Goal: Task Accomplishment & Management: Manage account settings

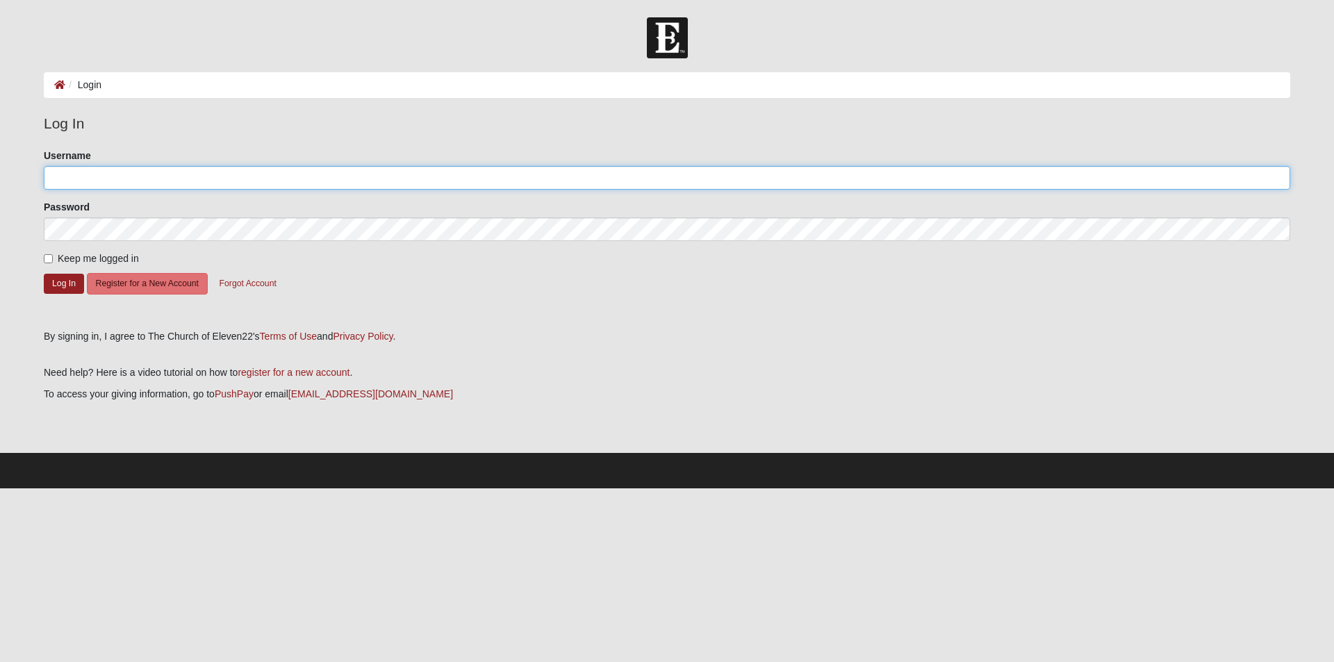
click at [230, 177] on input "Username" at bounding box center [667, 178] width 1246 height 24
type input "[EMAIL_ADDRESS][DOMAIN_NAME]"
click at [67, 260] on span "Keep me logged in" at bounding box center [98, 258] width 81 height 11
click at [53, 260] on input "Keep me logged in" at bounding box center [48, 258] width 9 height 9
checkbox input "true"
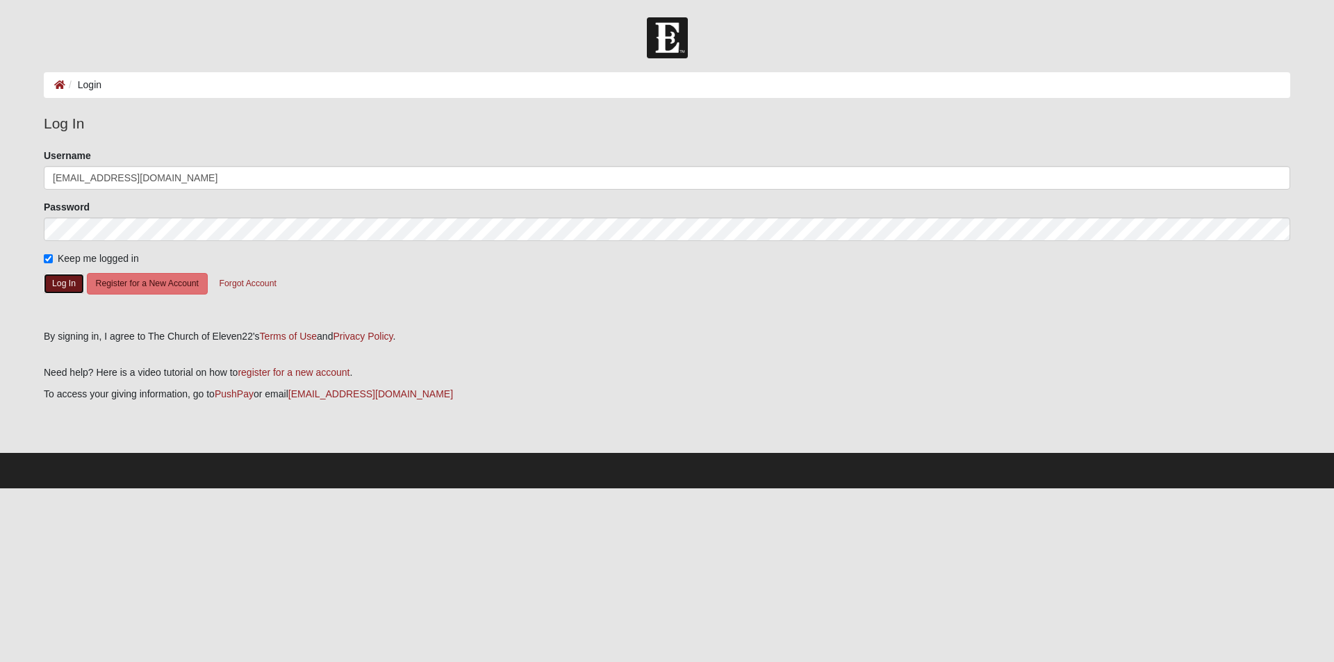
drag, startPoint x: 76, startPoint y: 276, endPoint x: 146, endPoint y: 244, distance: 76.5
click at [77, 276] on button "Log In" at bounding box center [64, 284] width 40 height 20
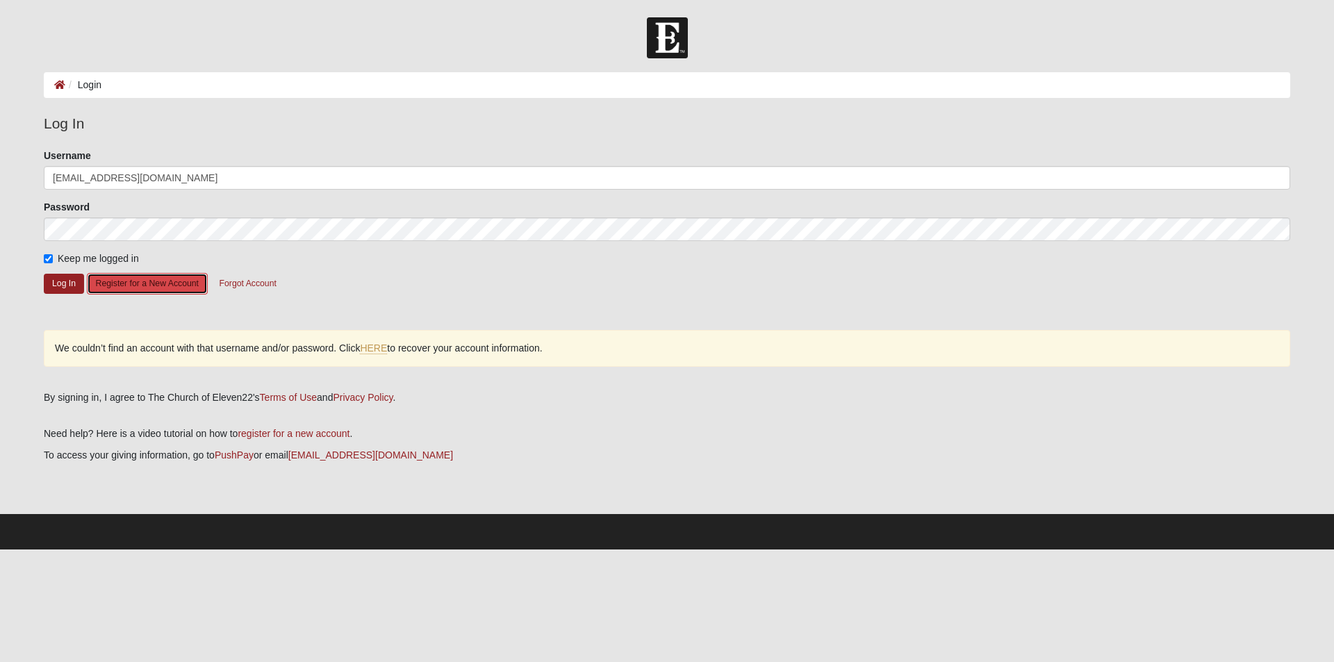
click at [177, 277] on button "Register for a New Account" at bounding box center [147, 284] width 121 height 22
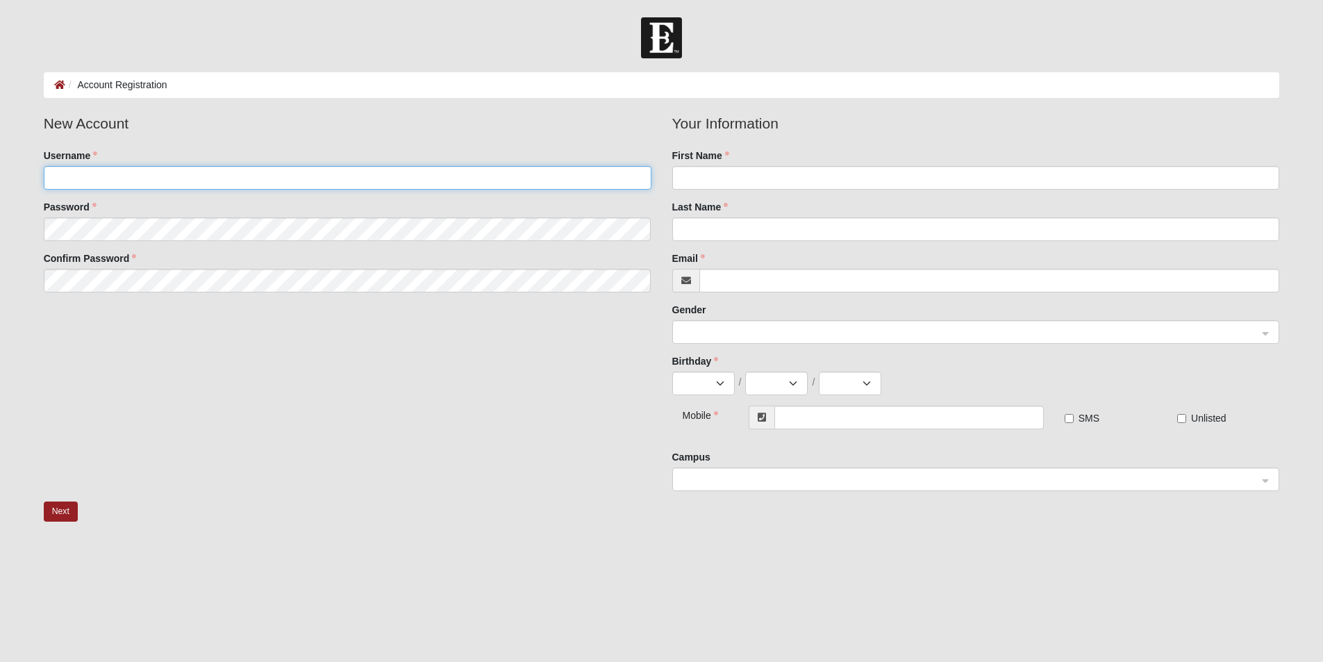
type input "[EMAIL_ADDRESS][DOMAIN_NAME]"
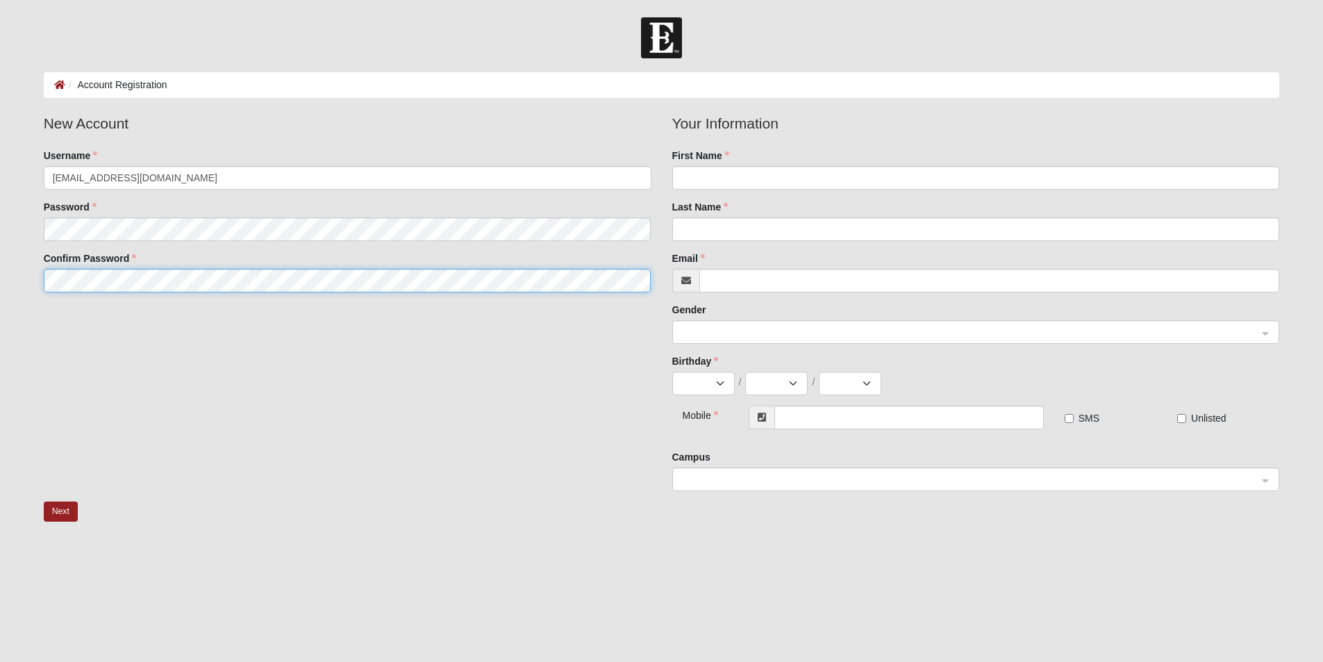
click at [190, 270] on fieldset "New Account Username nicholastheevangelist@gmail.com Password Confirm Password" at bounding box center [347, 208] width 629 height 190
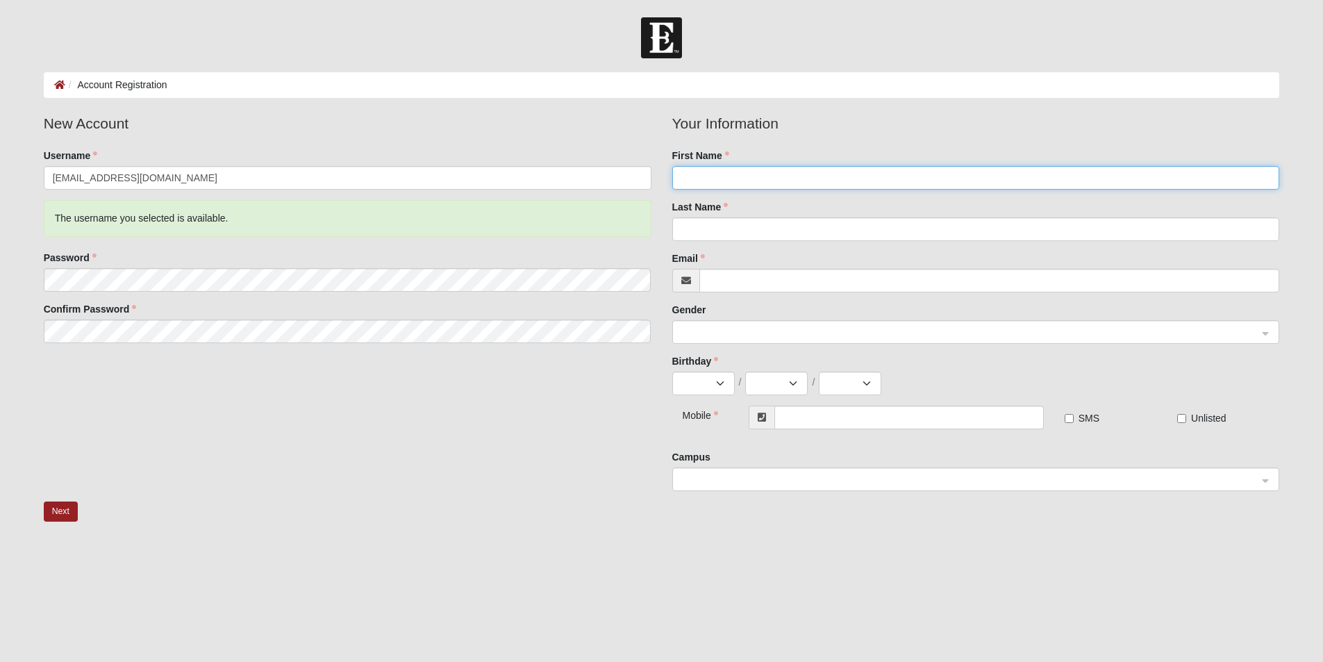
click at [729, 178] on input "First Name" at bounding box center [976, 178] width 608 height 24
type input "Nicholas"
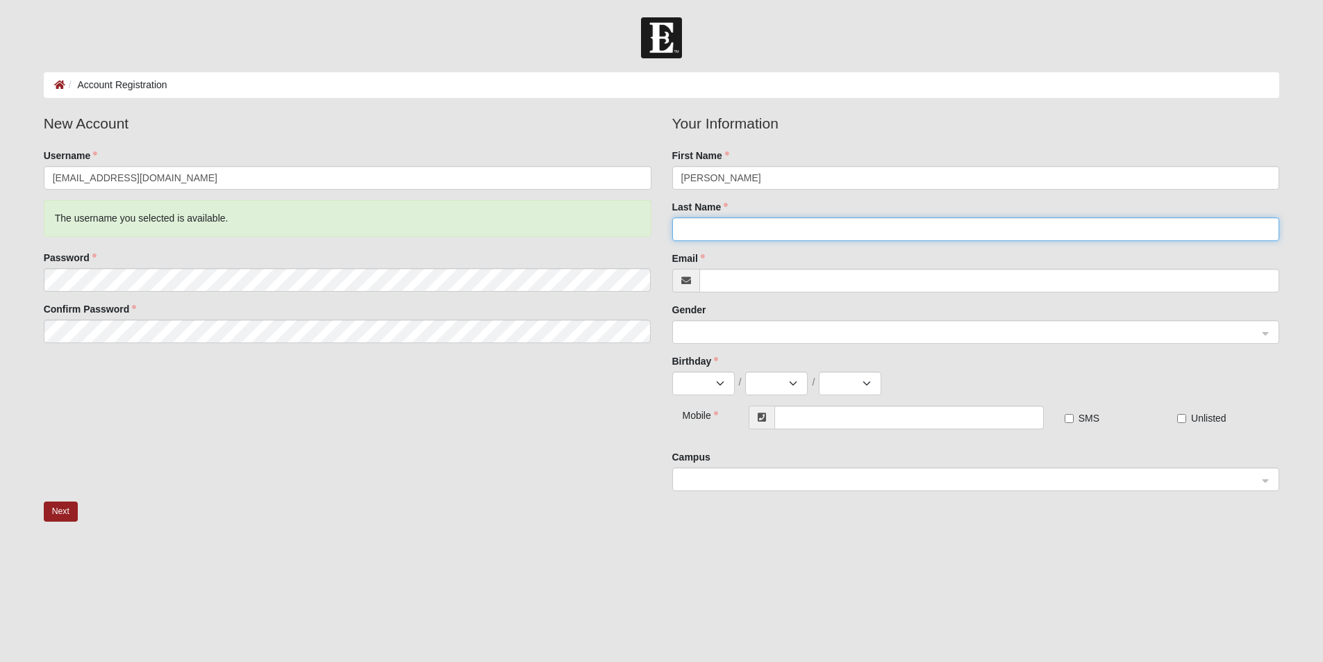
type input "Parker"
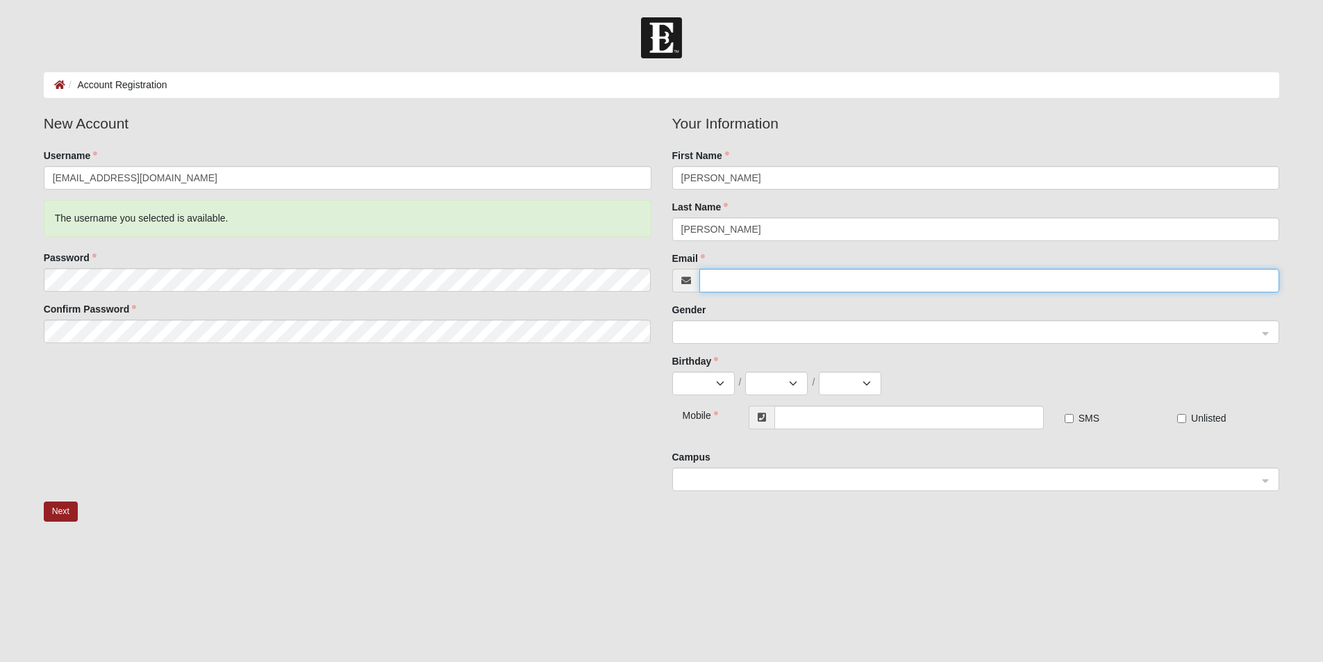
type input "nparker1611@gmail.com"
type input "[PHONE_NUMBER]"
drag, startPoint x: 757, startPoint y: 280, endPoint x: 700, endPoint y: 286, distance: 57.2
click at [700, 286] on input "nparker1611@gmail.com" at bounding box center [990, 281] width 581 height 24
type input "[EMAIL_ADDRESS][DOMAIN_NAME]"
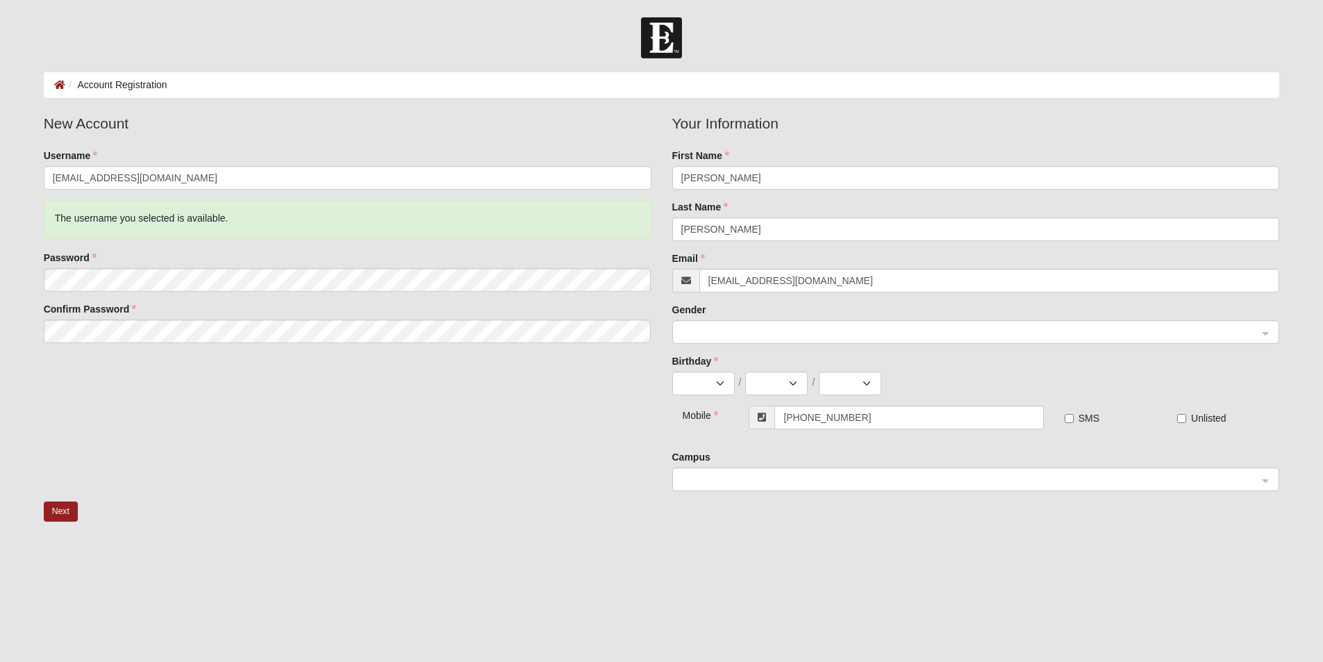
click at [738, 304] on div "Gender" at bounding box center [976, 323] width 608 height 41
click at [733, 338] on span at bounding box center [969, 332] width 577 height 15
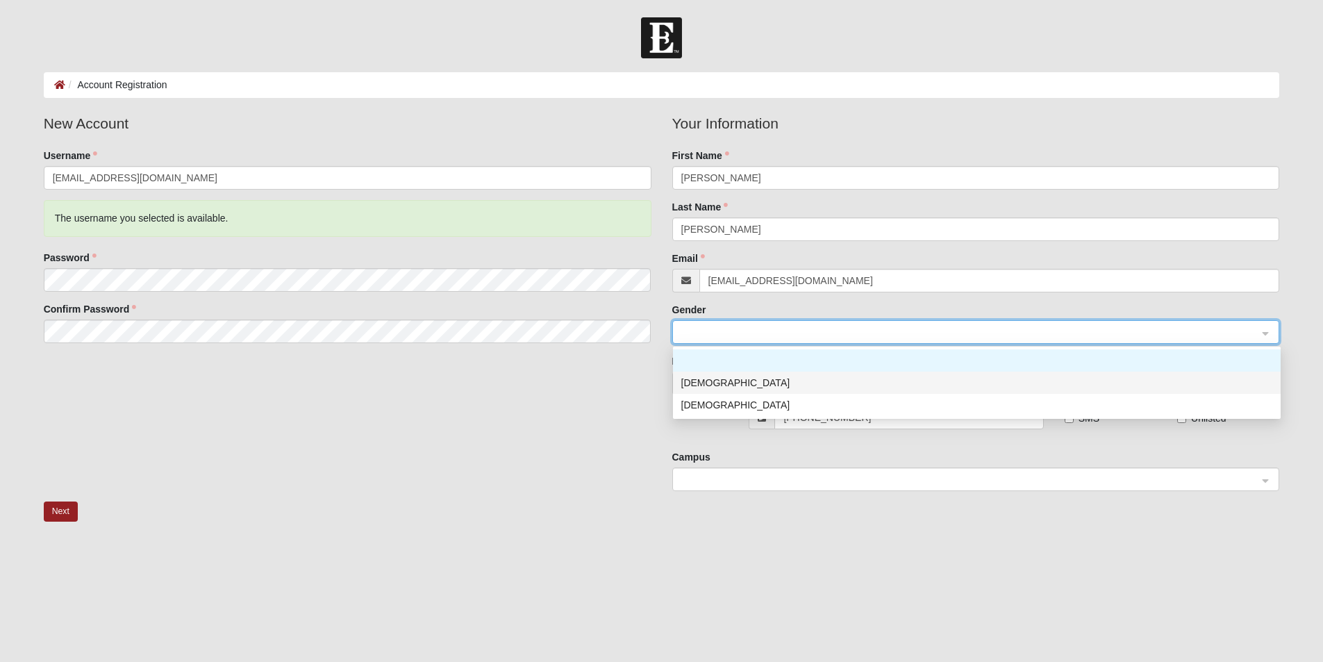
click at [739, 383] on div "[DEMOGRAPHIC_DATA]" at bounding box center [976, 382] width 591 height 15
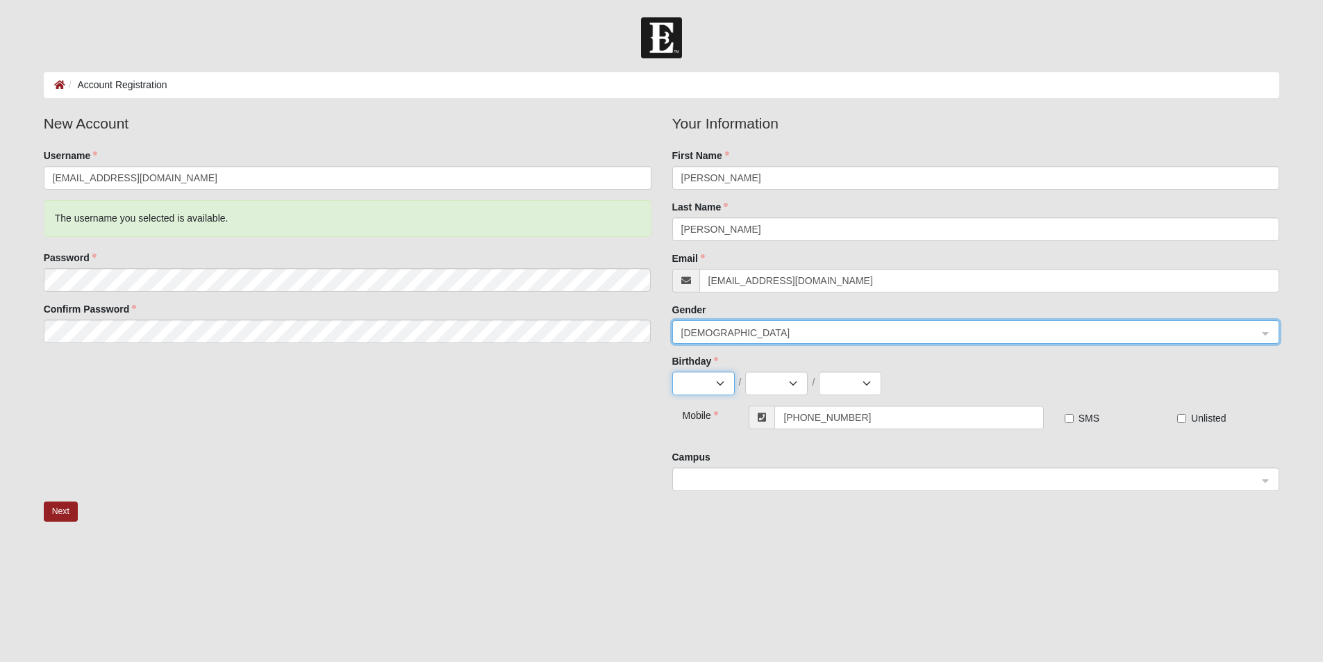
click at [693, 391] on select "Jan Feb Mar Apr May Jun Jul Aug Sep Oct Nov Dec" at bounding box center [703, 384] width 63 height 24
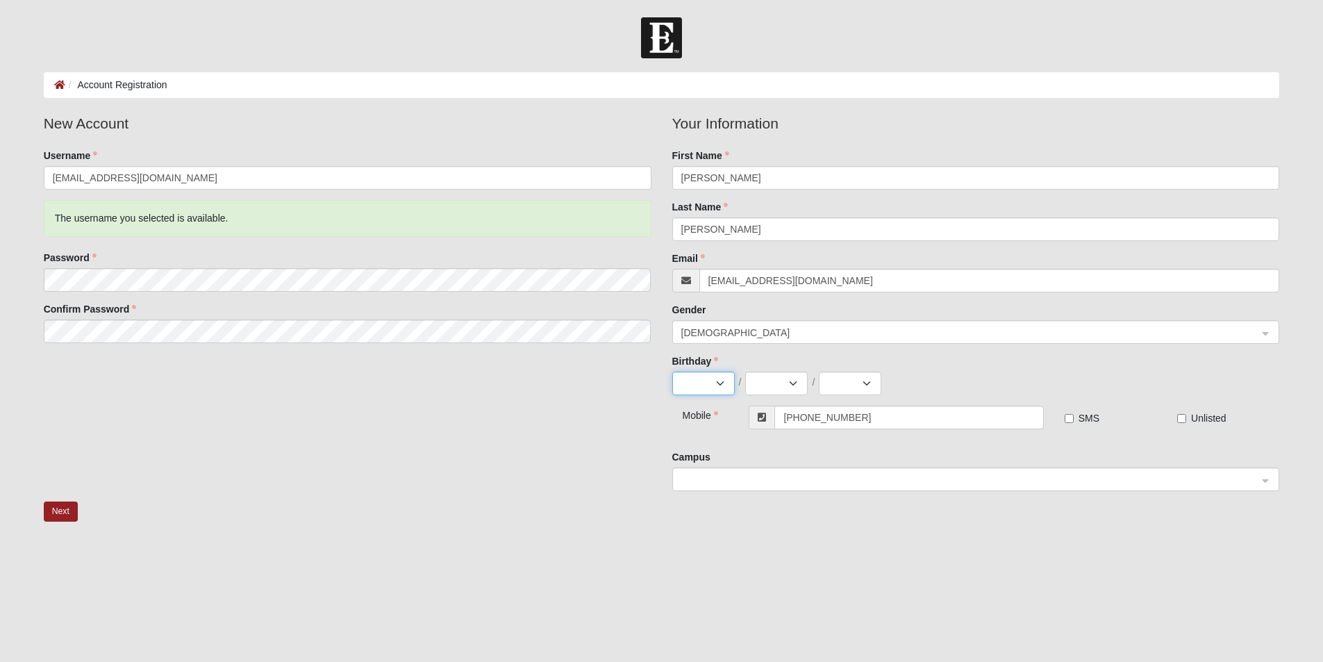
select select "2"
click at [672, 372] on select "Jan Feb Mar Apr May Jun Jul Aug Sep Oct Nov Dec" at bounding box center [703, 384] width 63 height 24
click at [770, 384] on select "1 2 3 4 5 6 7 8 9 10 11 12 13 14 15 16 17 18 19 20 21 22 23 24 25 26 27 28 29" at bounding box center [776, 384] width 63 height 24
select select "21"
click at [745, 372] on select "1 2 3 4 5 6 7 8 9 10 11 12 13 14 15 16 17 18 19 20 21 22 23 24 25 26 27 28 29" at bounding box center [776, 384] width 63 height 24
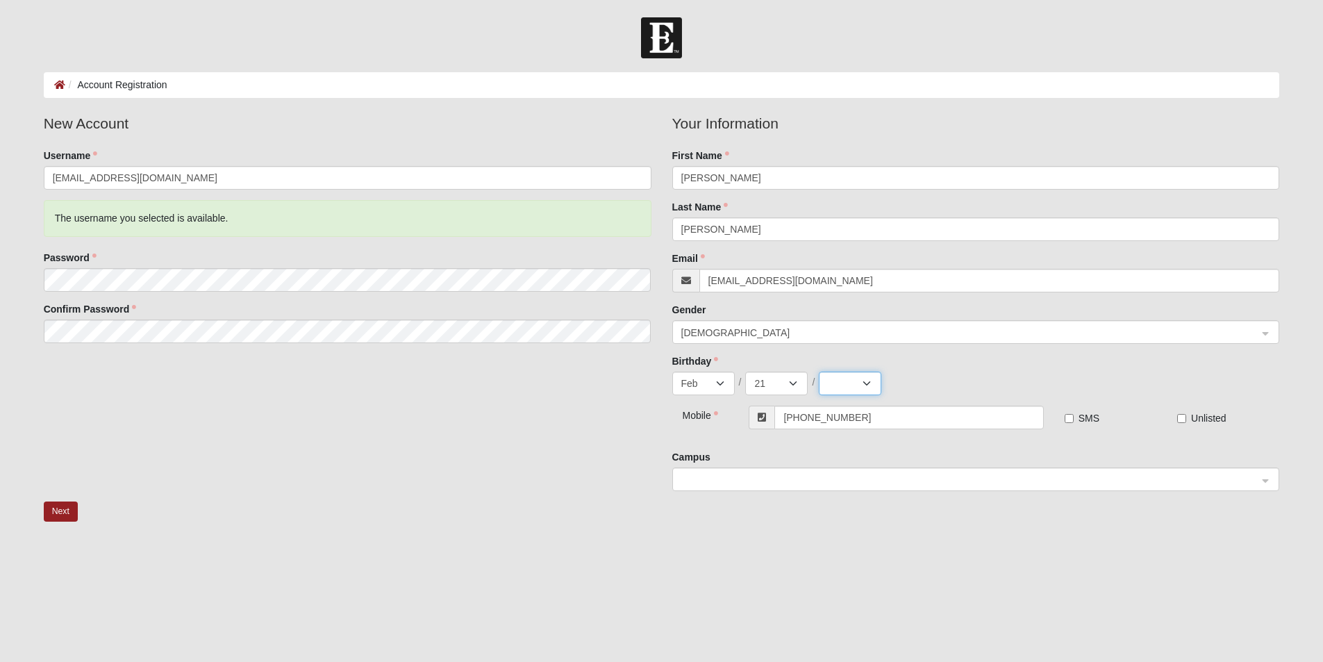
click at [862, 375] on select "2025 2024 2023 2022 2021 2020 2019 2018 2017 2016 2015 2014 2013 2012 2011 2010…" at bounding box center [850, 384] width 63 height 24
select select "2001"
click at [819, 372] on select "2025 2024 2023 2022 2021 2020 2019 2018 2017 2016 2015 2014 2013 2012 2011 2010…" at bounding box center [850, 384] width 63 height 24
click at [1074, 420] on label "SMS" at bounding box center [1082, 418] width 35 height 14
click at [1074, 420] on input "SMS" at bounding box center [1069, 418] width 9 height 9
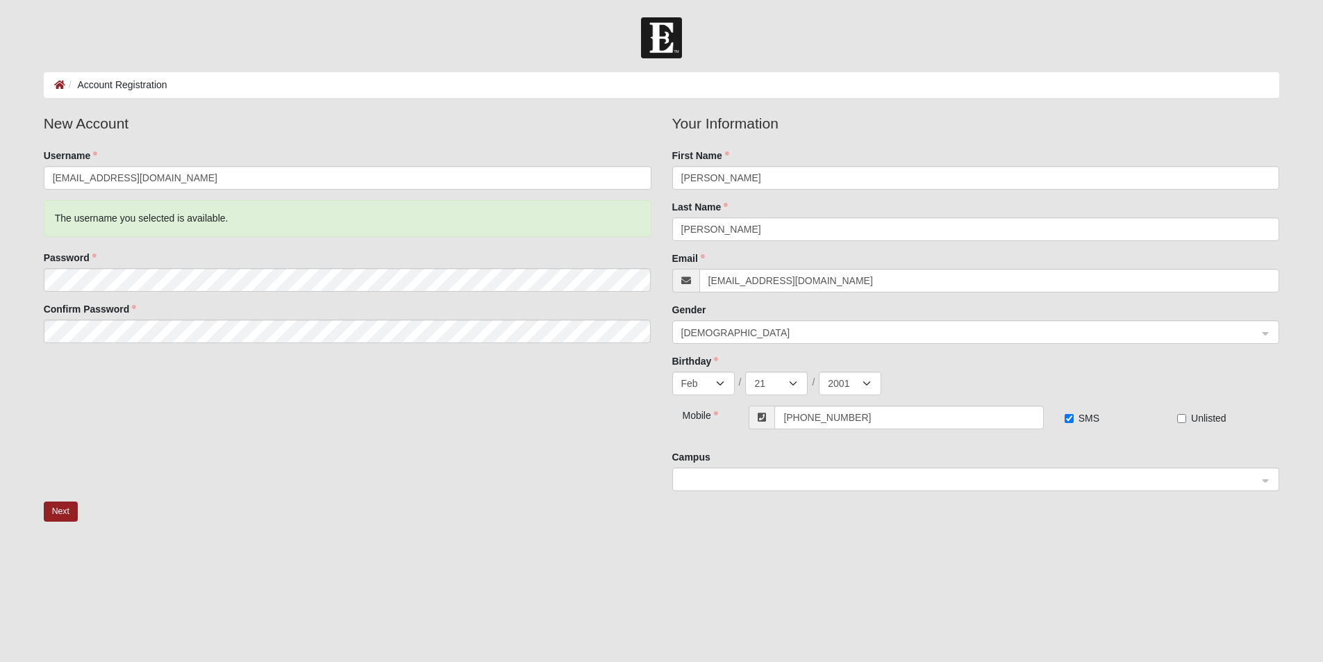
click at [1074, 420] on label "SMS" at bounding box center [1082, 418] width 35 height 14
click at [1074, 420] on input "SMS" at bounding box center [1069, 418] width 9 height 9
click at [1072, 420] on input "SMS" at bounding box center [1069, 418] width 9 height 9
checkbox input "true"
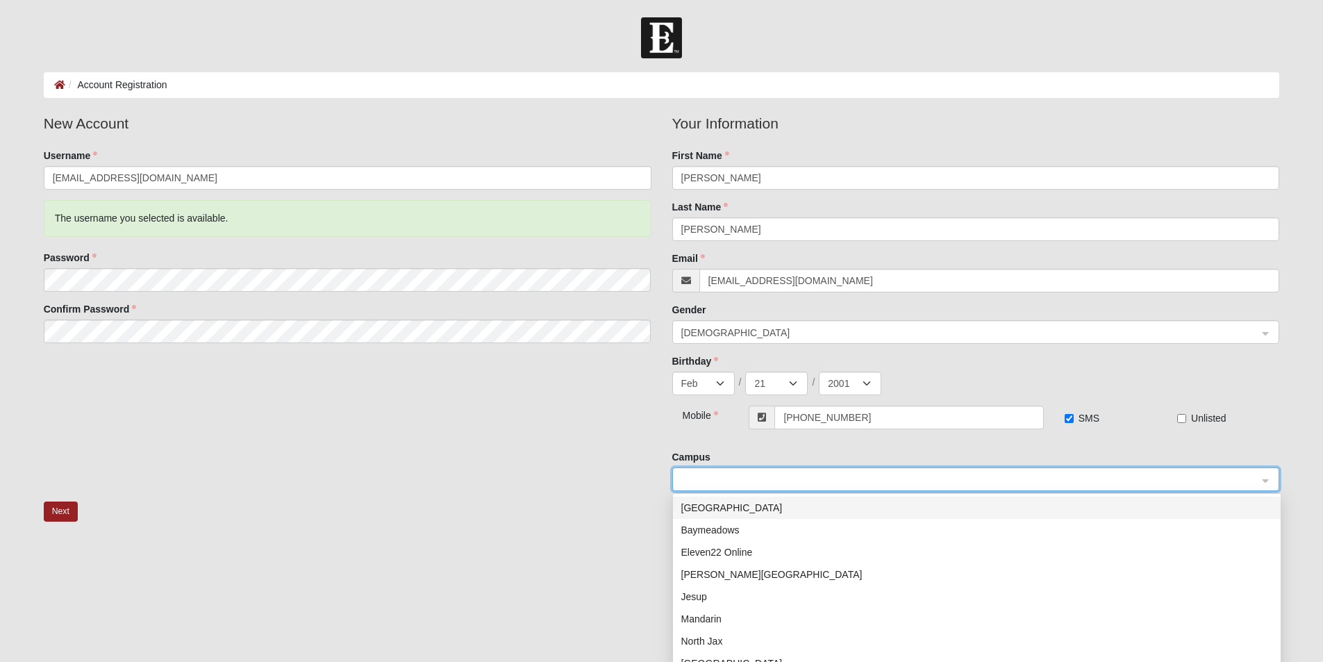
click at [747, 471] on input "search" at bounding box center [971, 478] width 581 height 21
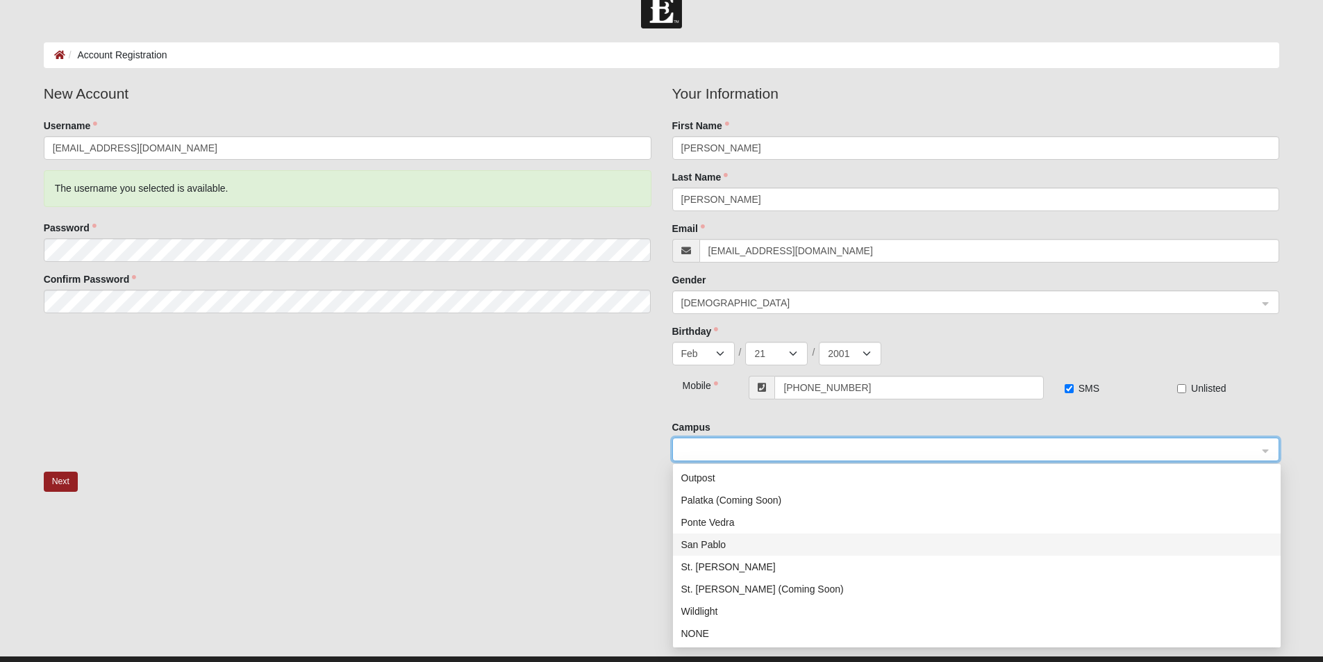
scroll to position [60, 0]
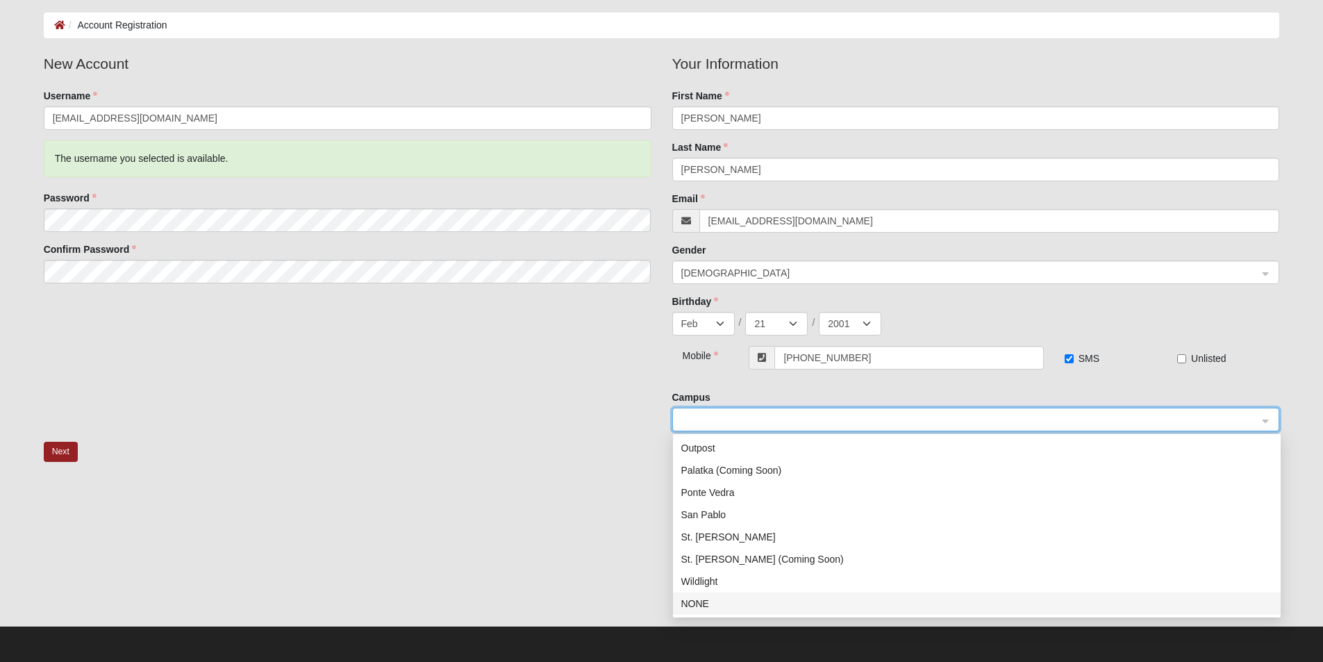
click at [719, 602] on div "NONE" at bounding box center [976, 603] width 591 height 15
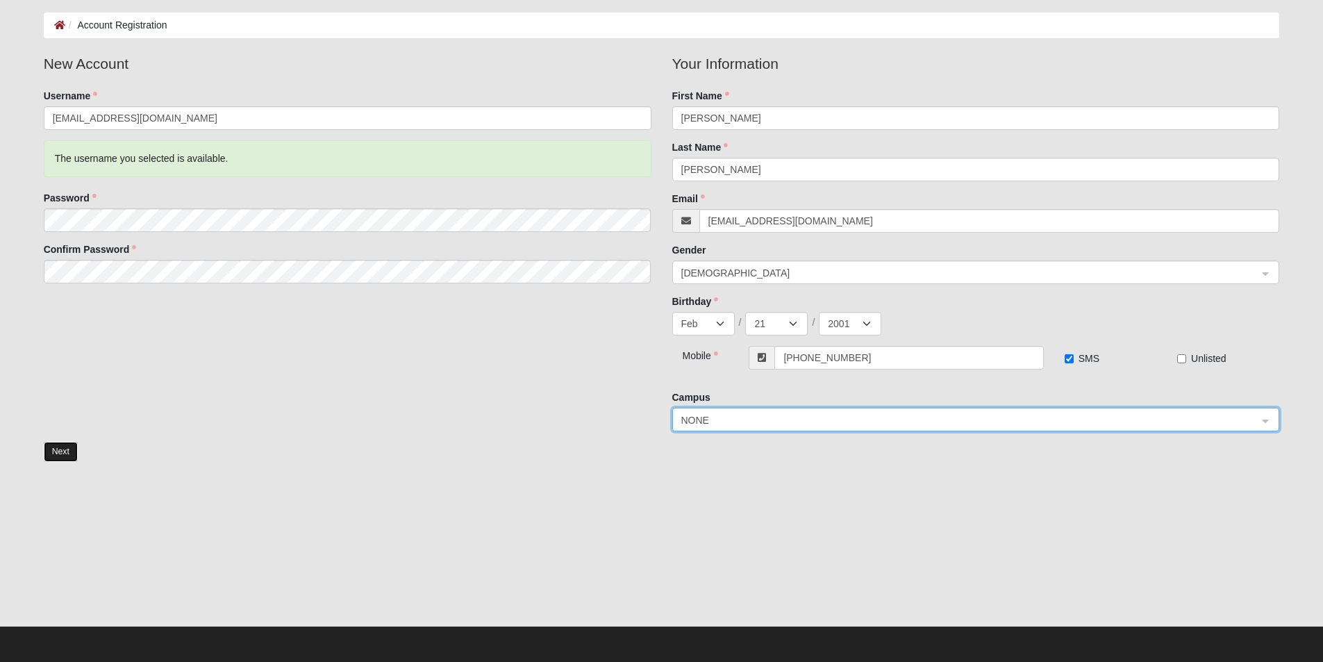
click at [51, 451] on button "Next" at bounding box center [61, 452] width 34 height 20
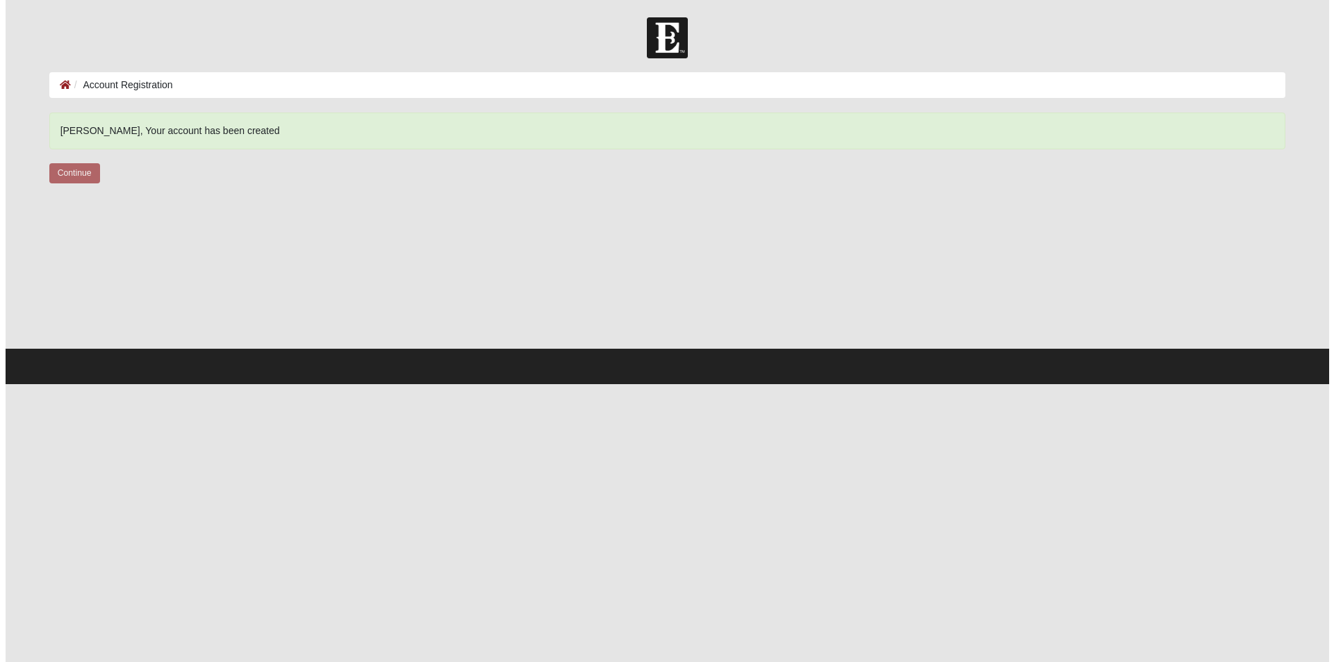
scroll to position [0, 0]
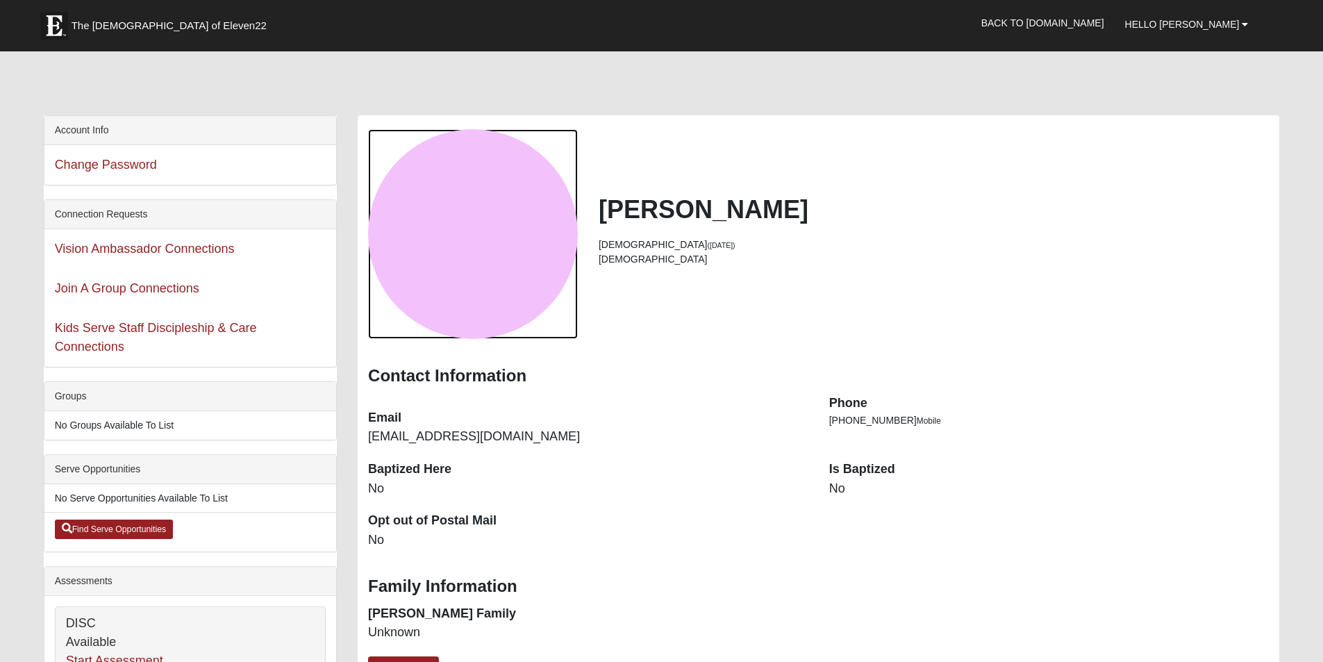
click at [537, 231] on div "View Fullsize Photo" at bounding box center [473, 234] width 210 height 210
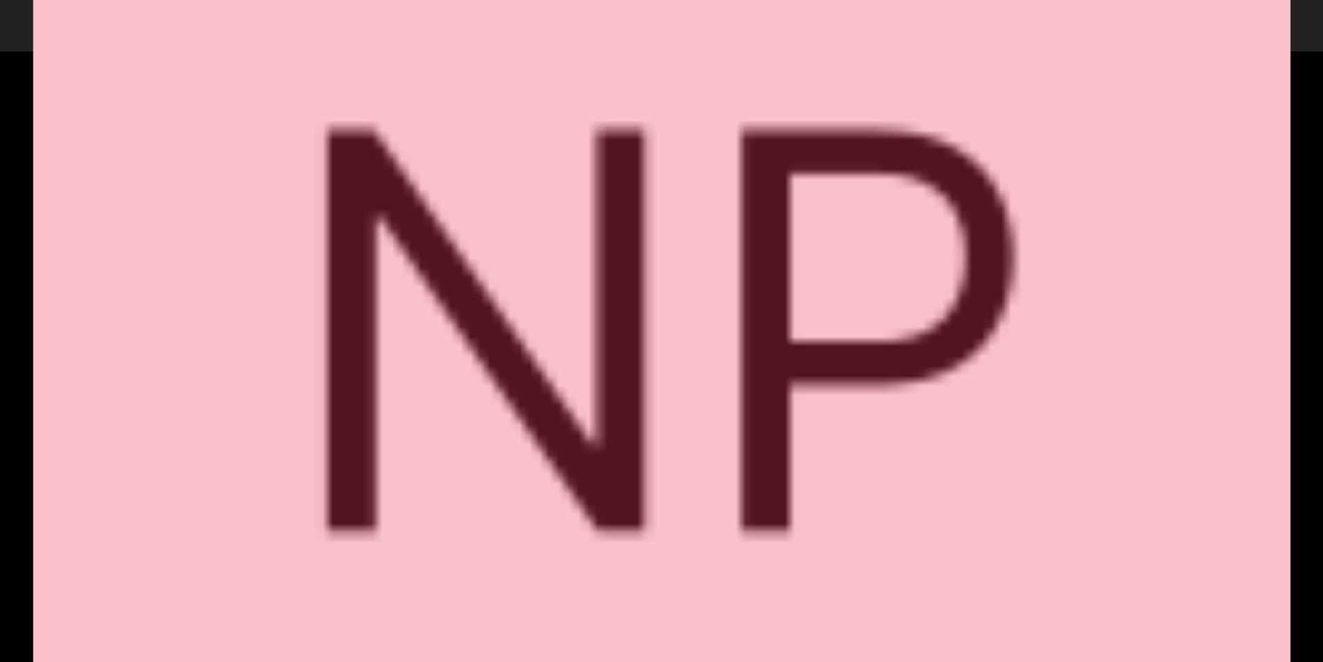
click at [540, 232] on div "View Fullsize Photo" at bounding box center [661, 331] width 1257 height 1257
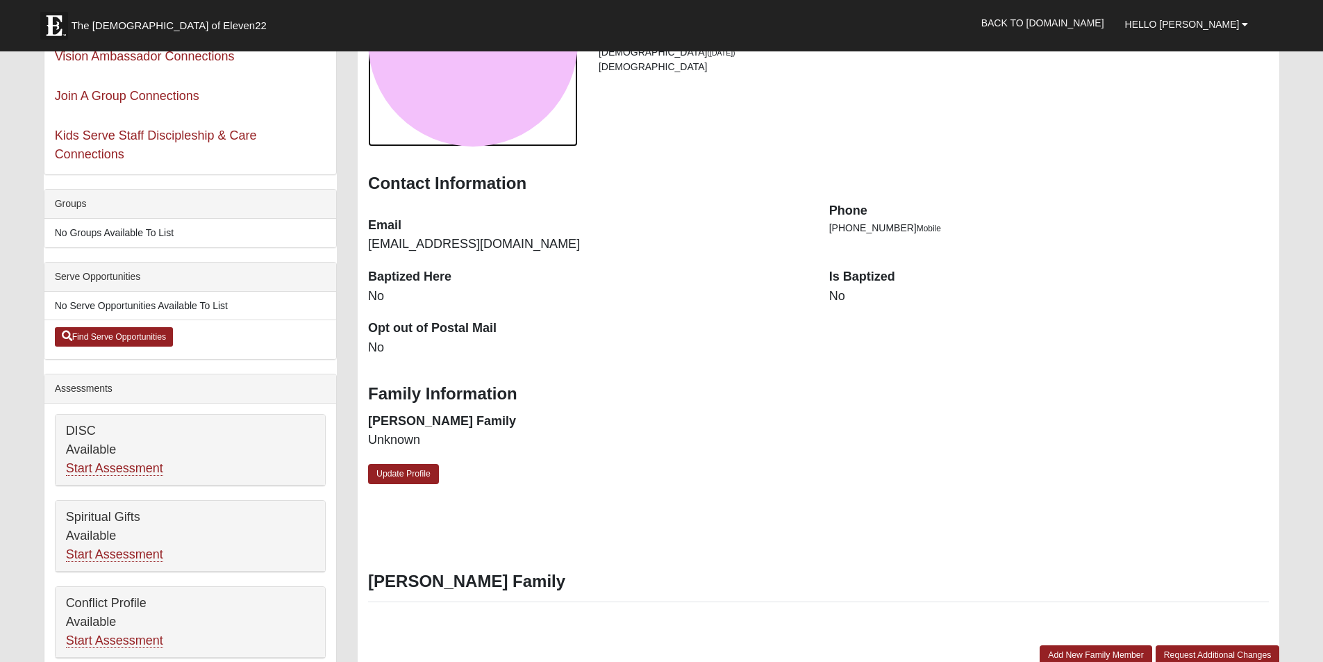
scroll to position [208, 0]
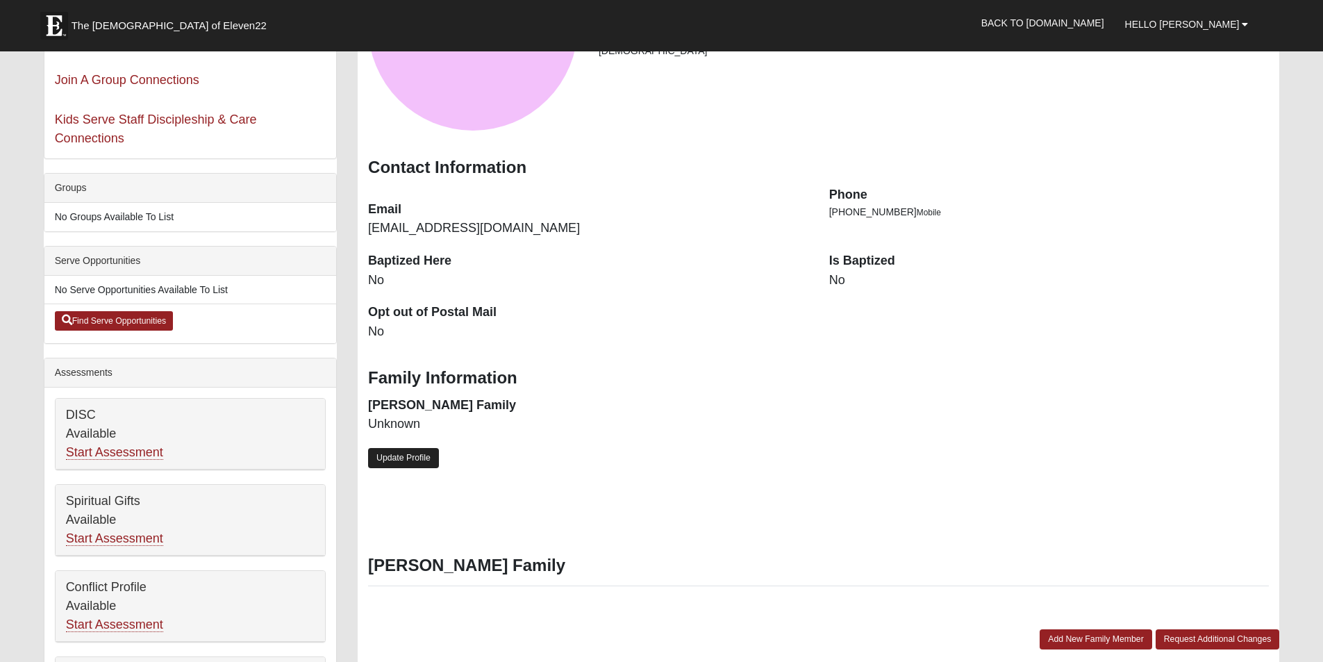
click at [400, 452] on link "Update Profile" at bounding box center [403, 458] width 71 height 20
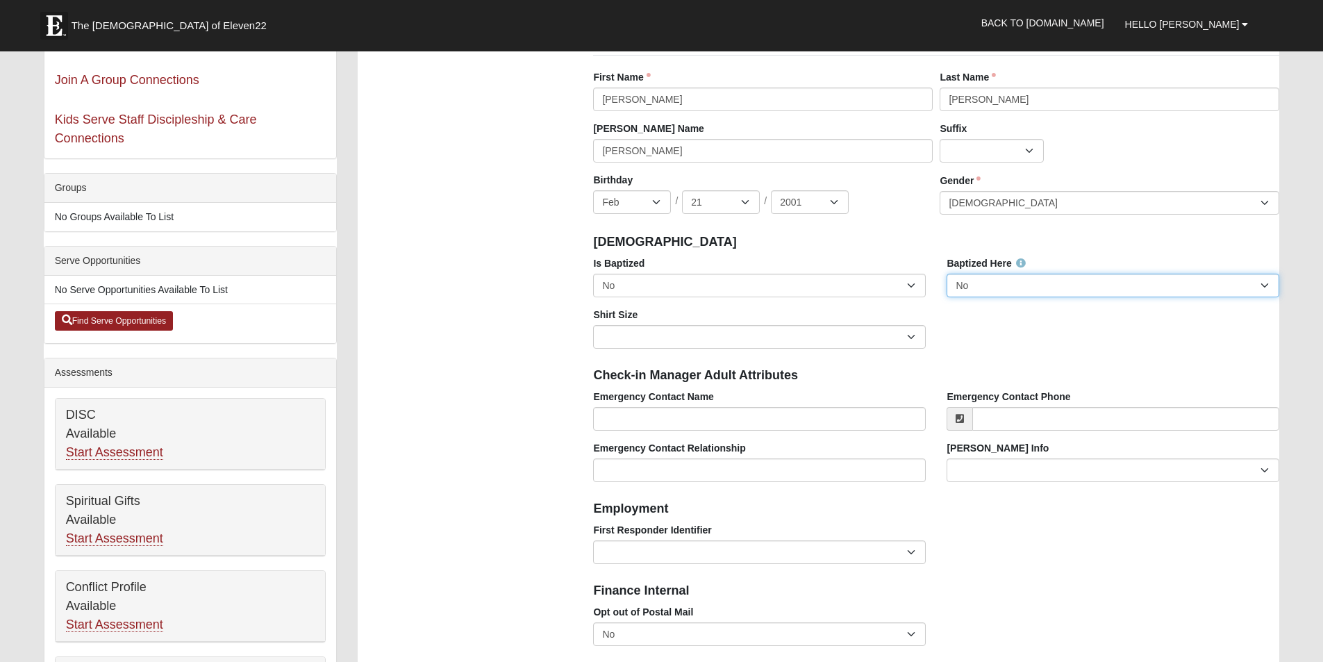
click at [1033, 276] on select "No Yes" at bounding box center [1113, 286] width 333 height 24
click at [947, 274] on select "No Yes" at bounding box center [1113, 286] width 333 height 24
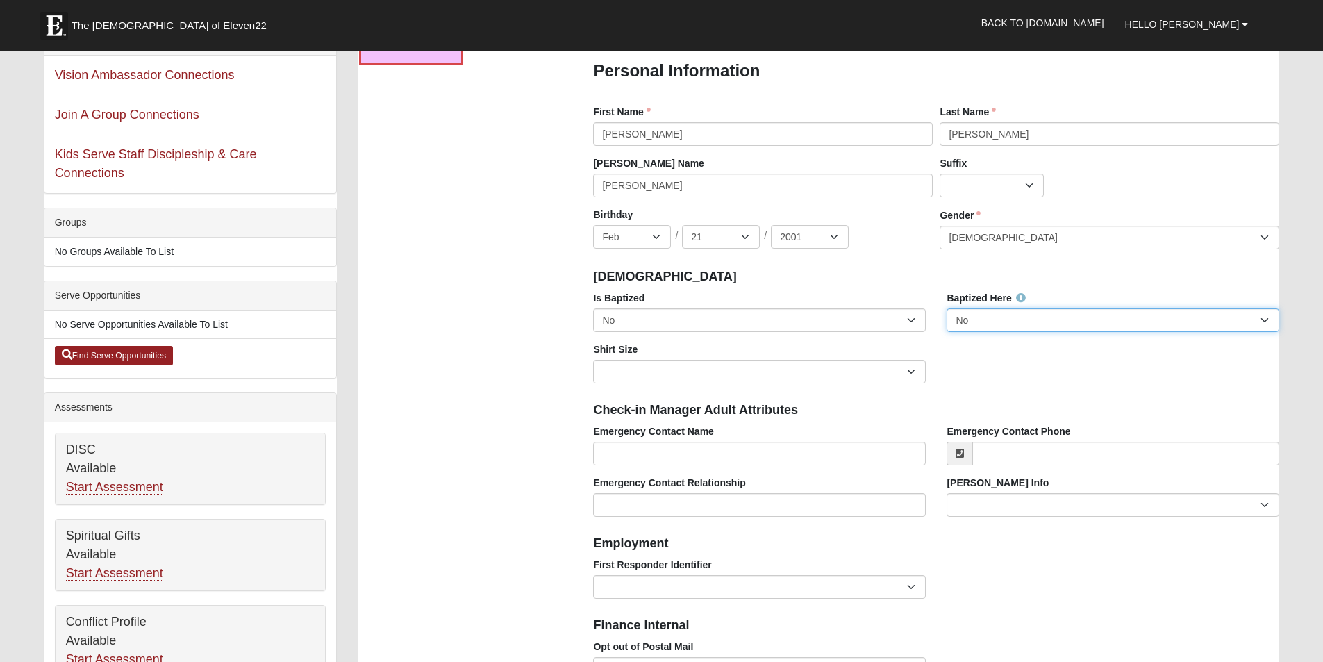
scroll to position [139, 0]
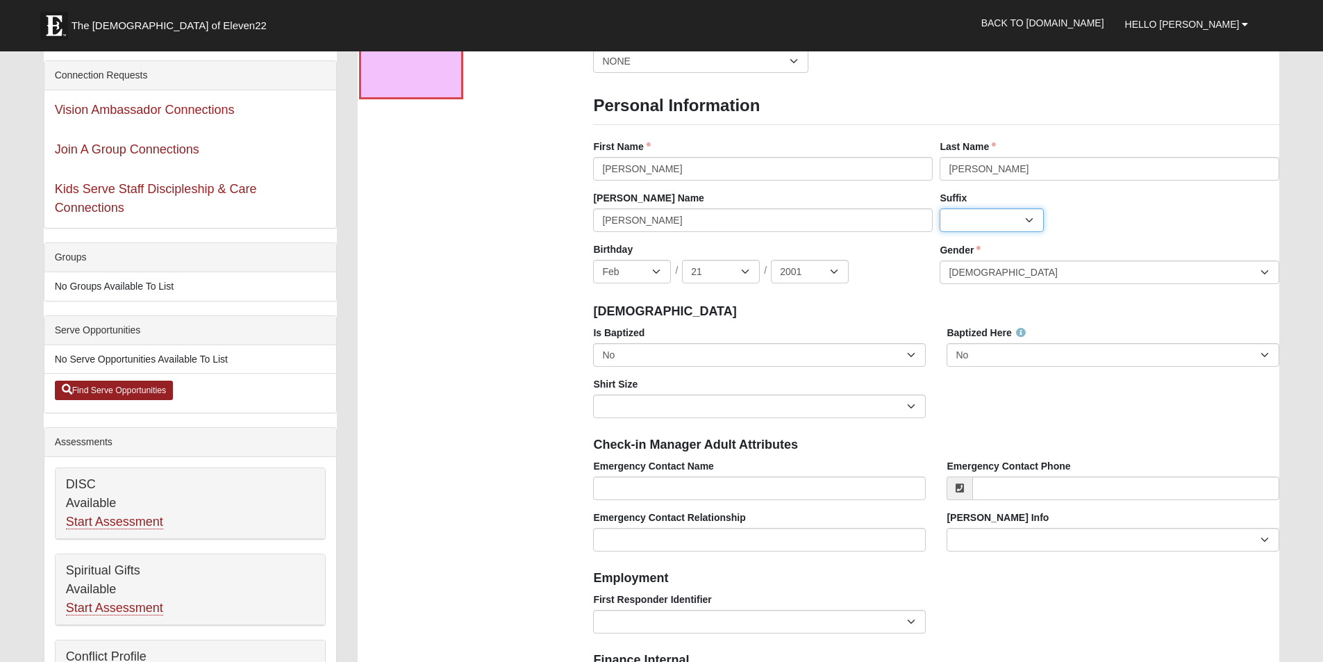
click at [991, 224] on select "Jr. Sr. Ph.D. II III IV V VI MD" at bounding box center [992, 220] width 104 height 24
select select "190"
click at [940, 208] on select "Jr. Sr. Ph.D. II III IV V VI MD" at bounding box center [992, 220] width 104 height 24
click at [660, 213] on input "[PERSON_NAME]" at bounding box center [763, 220] width 340 height 24
click at [659, 214] on input "[PERSON_NAME]" at bounding box center [763, 220] width 340 height 24
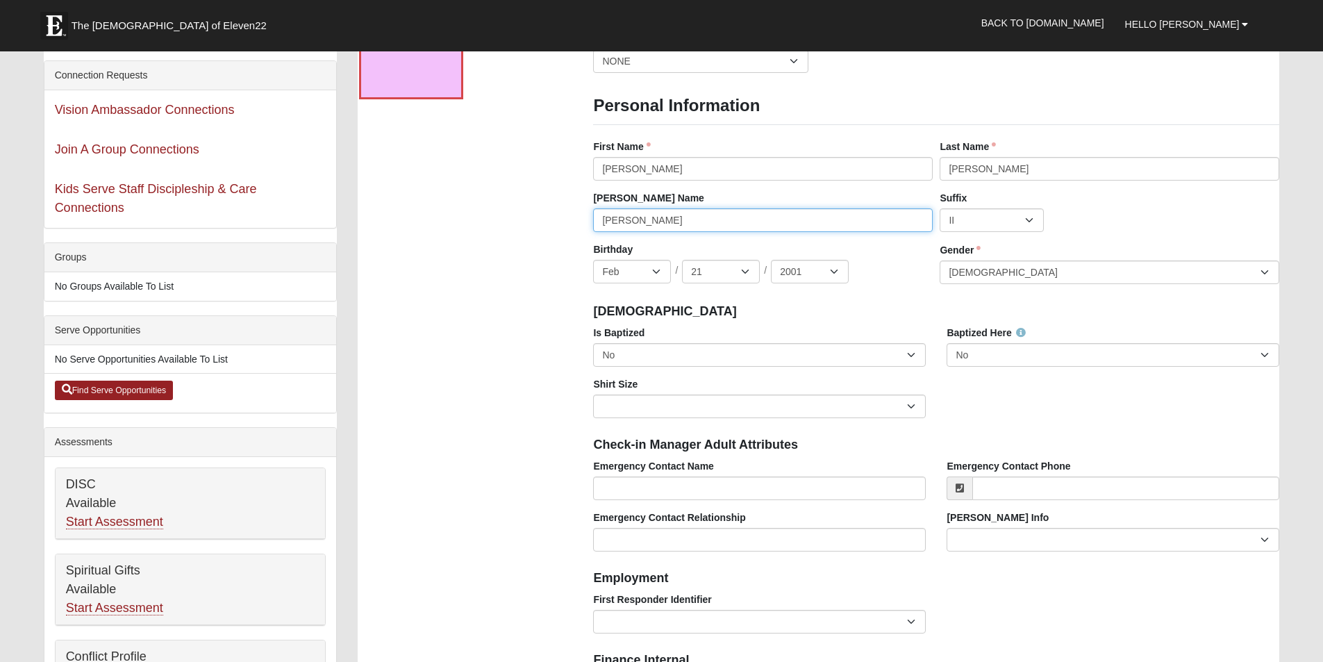
type input "Nick"
click at [651, 356] on select "No Yes" at bounding box center [759, 355] width 333 height 24
select select "True"
click at [593, 343] on select "No Yes" at bounding box center [759, 355] width 333 height 24
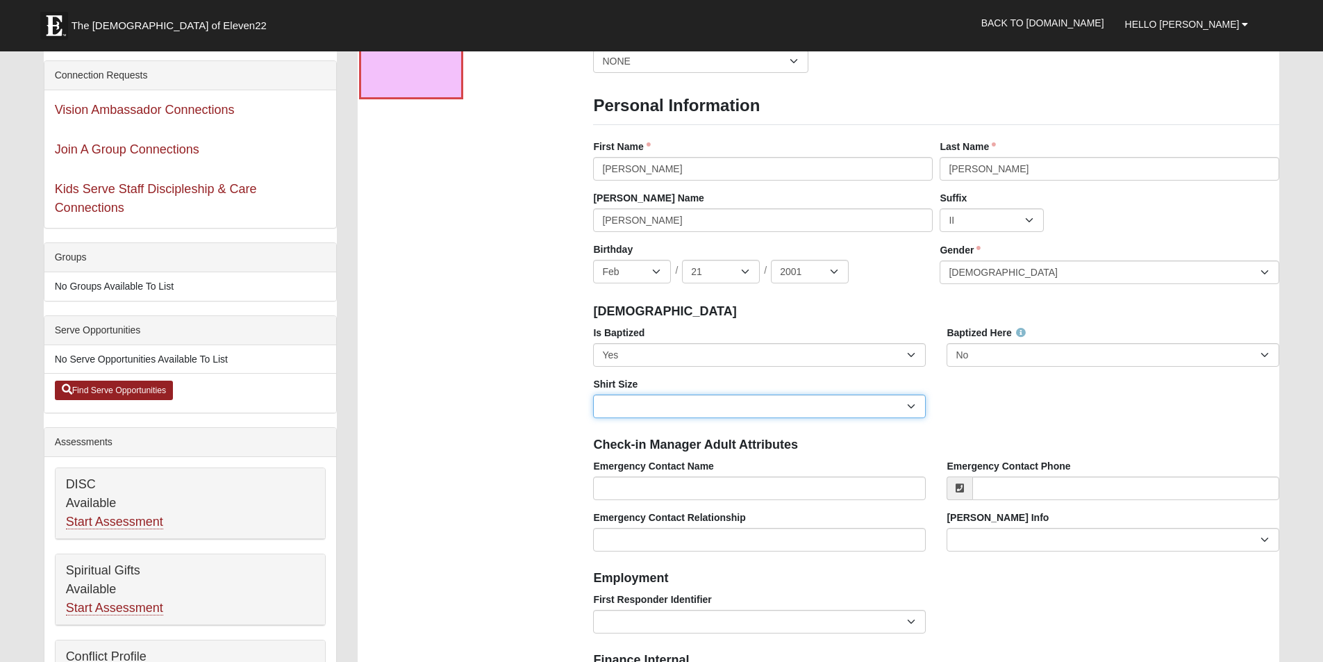
click at [743, 399] on select "Adult Small Adult Medium Adult Large Adult XL Adult XXL Adult 3XL Adult 4XL You…" at bounding box center [759, 407] width 333 height 24
select select "Adult Large"
click at [593, 395] on select "Adult Small Adult Medium Adult Large Adult XL Adult XXL Adult 3XL Adult 4XL You…" at bounding box center [759, 407] width 333 height 24
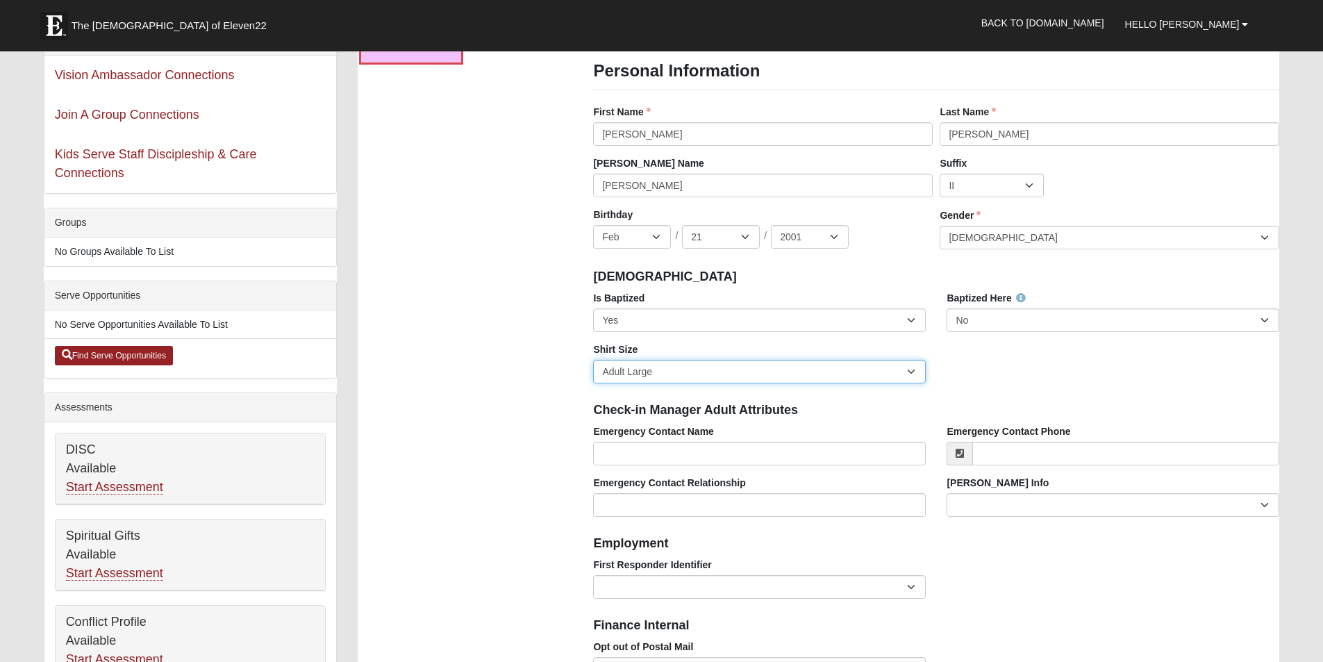
scroll to position [208, 0]
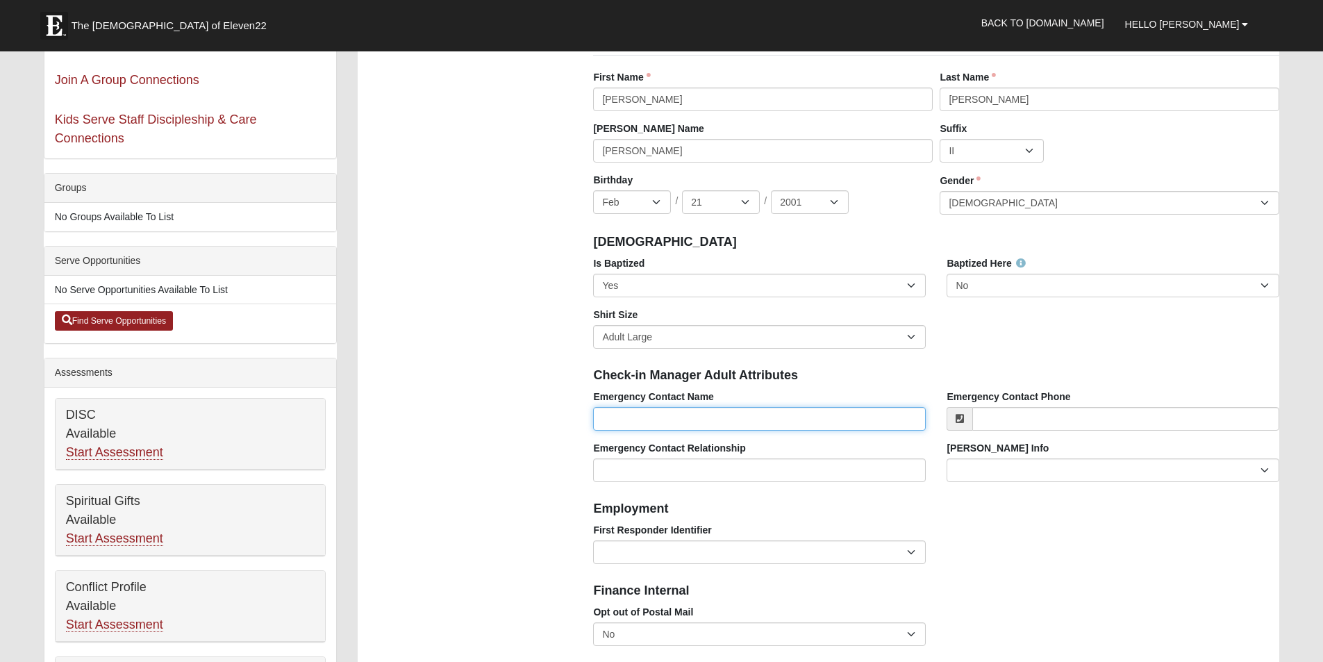
click at [741, 413] on input "Emergency Contact Name" at bounding box center [759, 419] width 333 height 24
click at [753, 393] on div "Emergency Contact Name" at bounding box center [759, 410] width 333 height 41
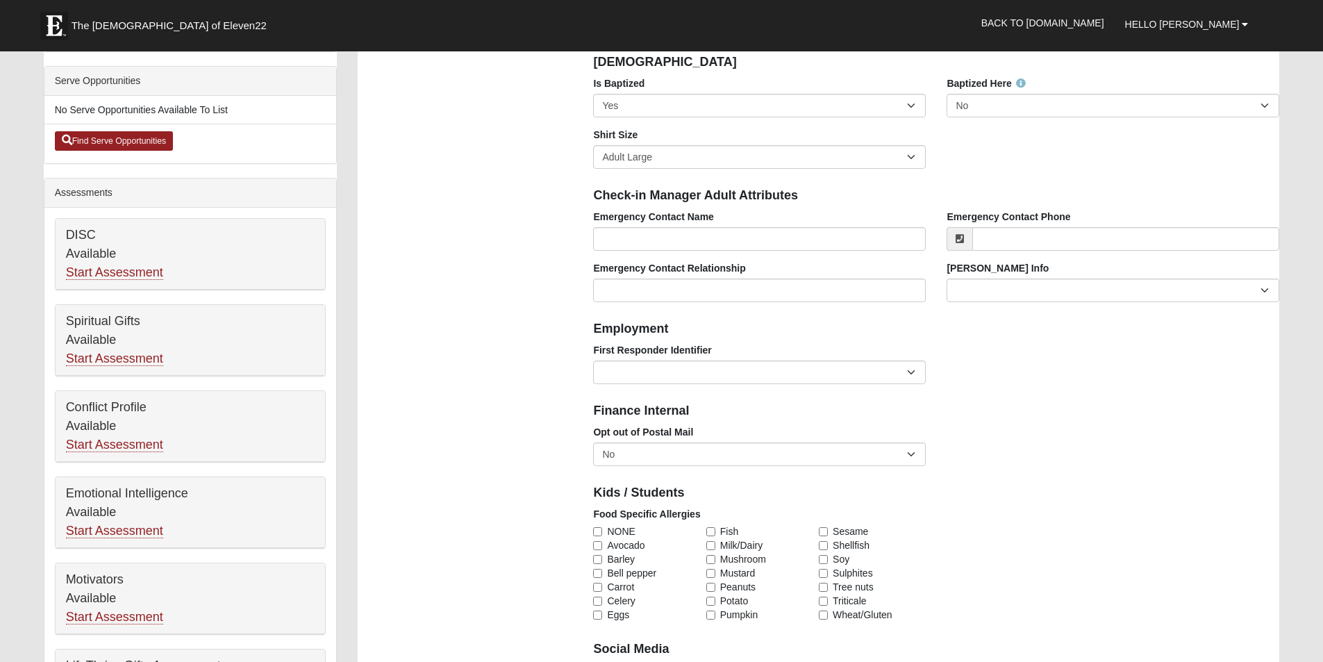
scroll to position [417, 0]
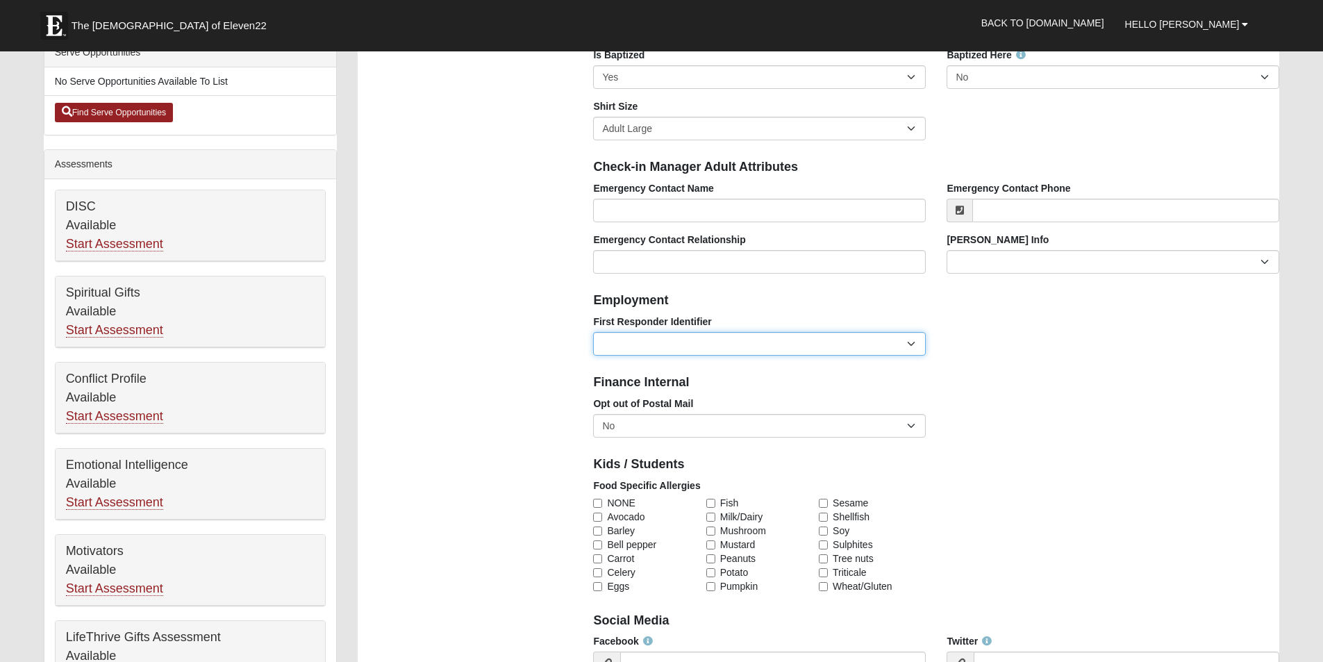
click at [766, 346] on select "EMT | Paramedic | Medical Firefighter | Fire Department Police Officer | Sherif…" at bounding box center [759, 344] width 333 height 24
click at [490, 361] on div "Photo Family Information Campus Arlington Baymeadows Eleven22 Online Fleming Is…" at bounding box center [818, 631] width 943 height 1864
click at [668, 348] on select "EMT | Paramedic | Medical Firefighter | Fire Department Police Officer | Sherif…" at bounding box center [759, 344] width 333 height 24
select select "2462"
click at [593, 332] on select "EMT | Paramedic | Medical Firefighter | Fire Department Police Officer | Sherif…" at bounding box center [759, 344] width 333 height 24
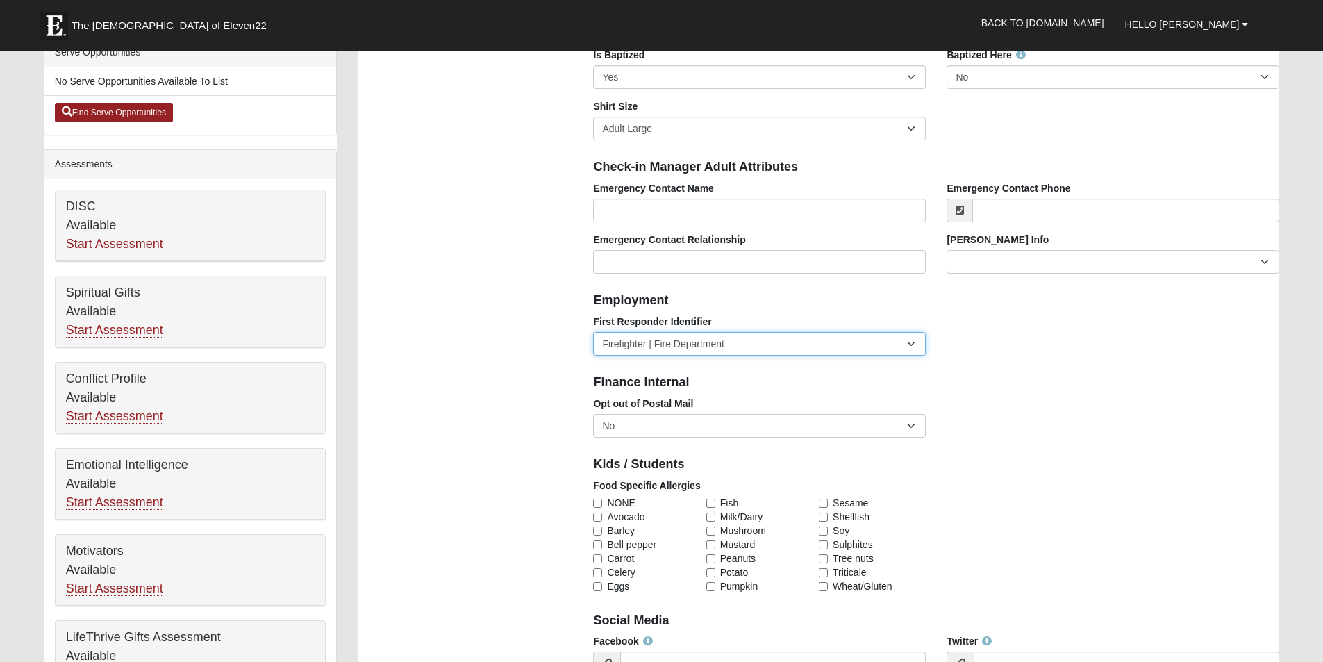
click at [659, 346] on select "EMT | Paramedic | Medical Firefighter | Fire Department Police Officer | Sherif…" at bounding box center [759, 344] width 333 height 24
select select
click at [593, 332] on select "EMT | Paramedic | Medical Firefighter | Fire Department Police Officer | Sherif…" at bounding box center [759, 344] width 333 height 24
click at [691, 425] on select "No Yes" at bounding box center [759, 426] width 333 height 24
click at [593, 414] on select "No Yes" at bounding box center [759, 426] width 333 height 24
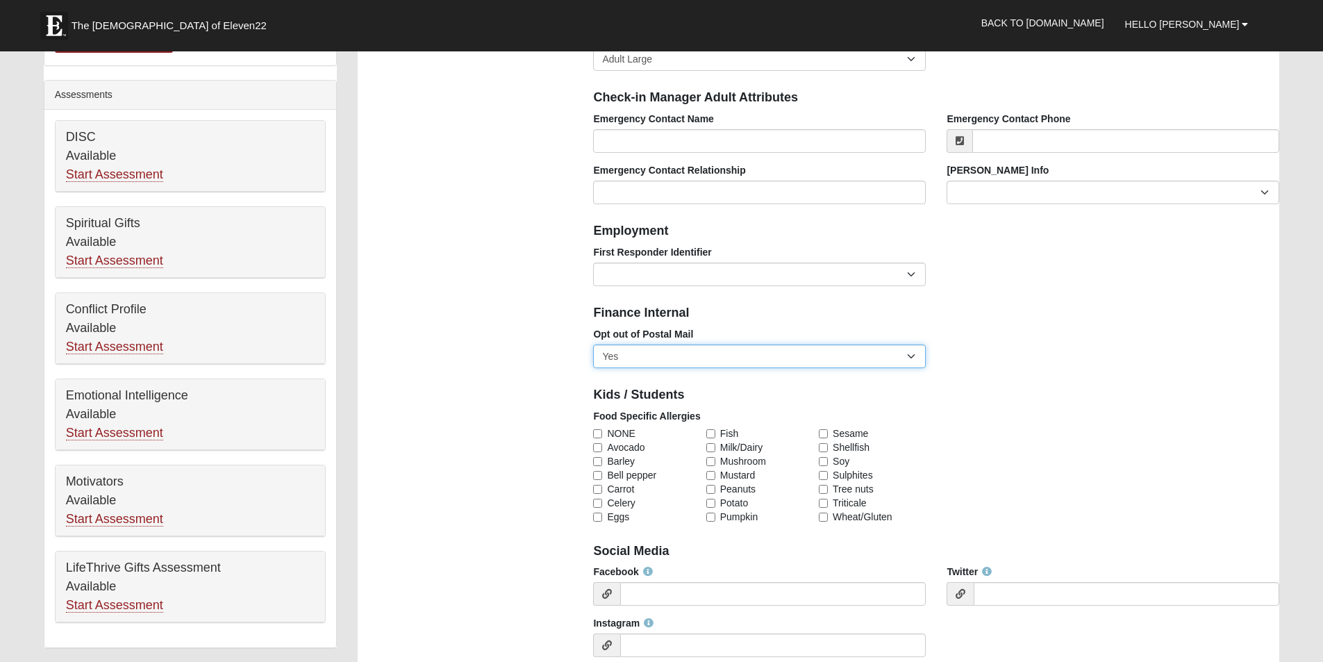
scroll to position [556, 0]
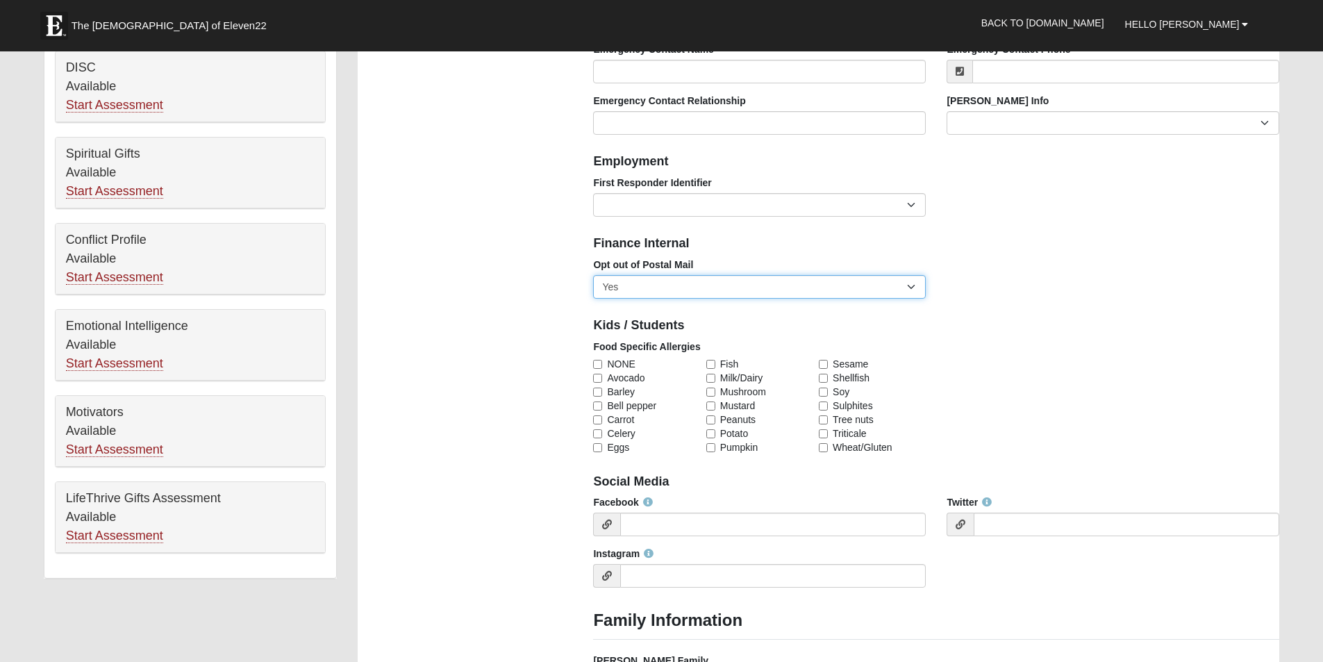
click at [777, 296] on select "No Yes" at bounding box center [759, 287] width 333 height 24
select select "False"
click at [593, 275] on select "No Yes" at bounding box center [759, 287] width 333 height 24
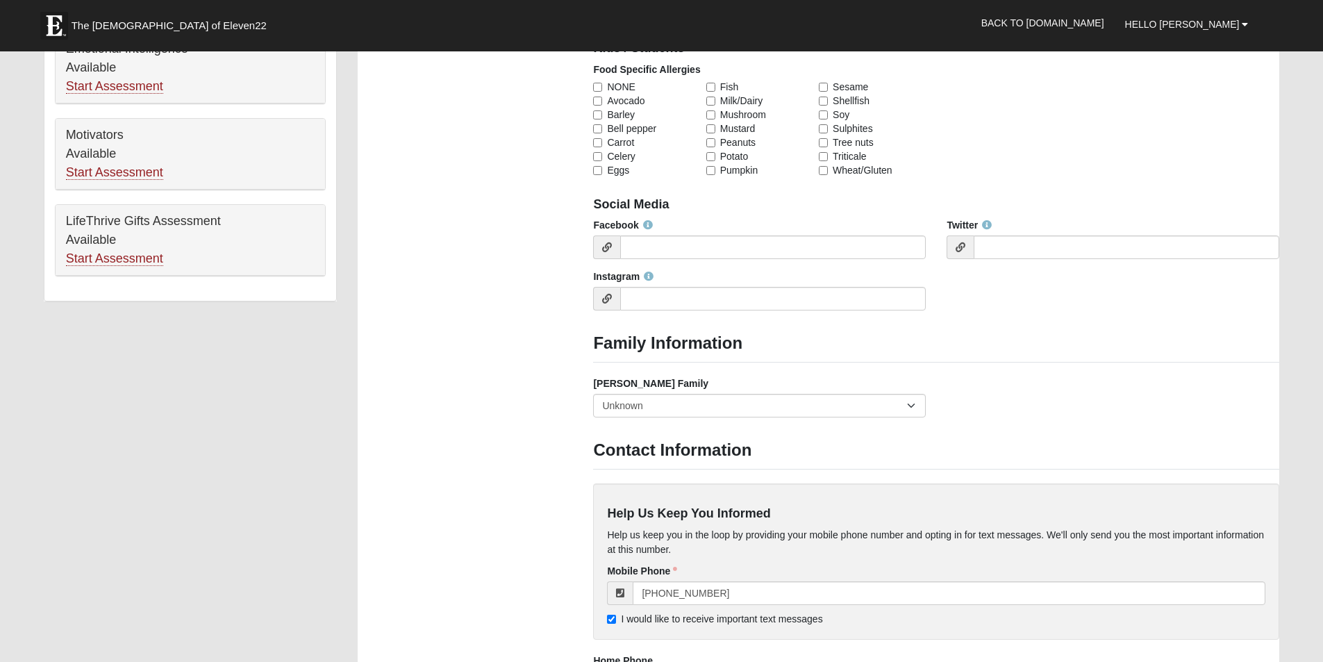
scroll to position [834, 0]
click at [681, 254] on input "Facebook" at bounding box center [773, 247] width 306 height 24
click at [1046, 242] on input "Twitter" at bounding box center [1127, 247] width 306 height 24
click at [759, 301] on input "Instagram" at bounding box center [773, 298] width 306 height 24
click at [665, 401] on select "Yes, we are a current foster family No, we are a former foster family No, we ha…" at bounding box center [759, 405] width 333 height 24
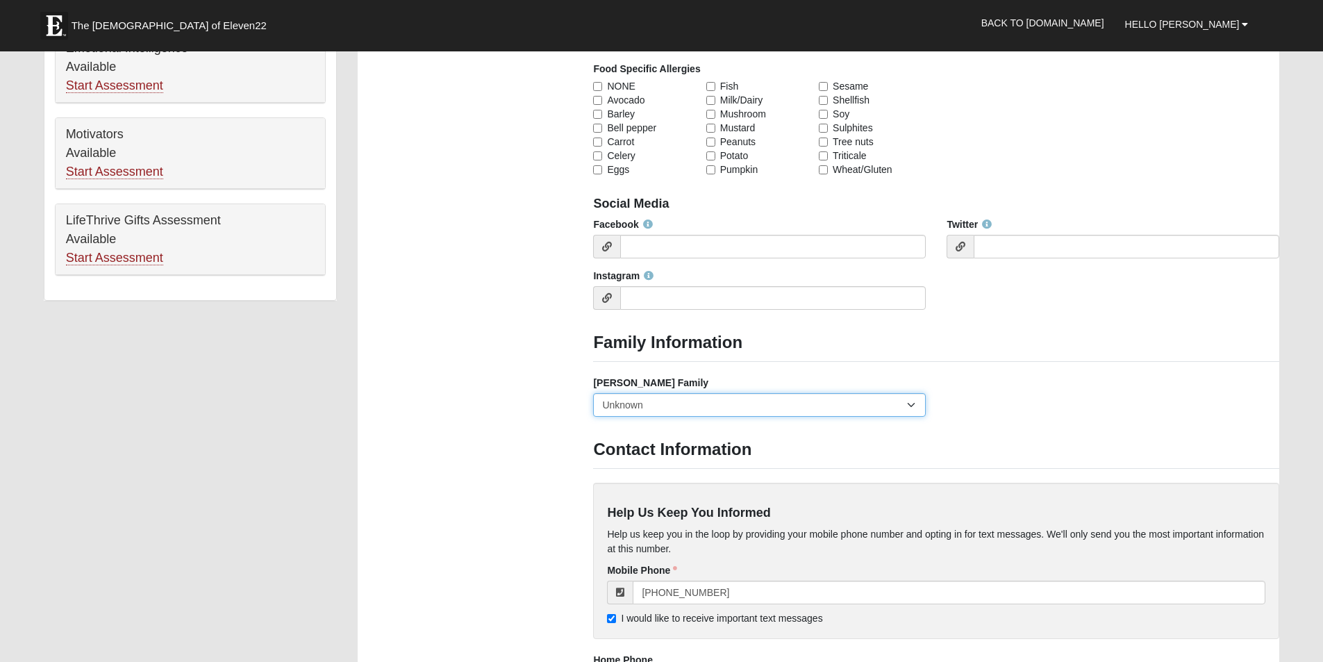
click at [667, 408] on select "Yes, we are a current foster family No, we are a former foster family No, we ha…" at bounding box center [759, 405] width 333 height 24
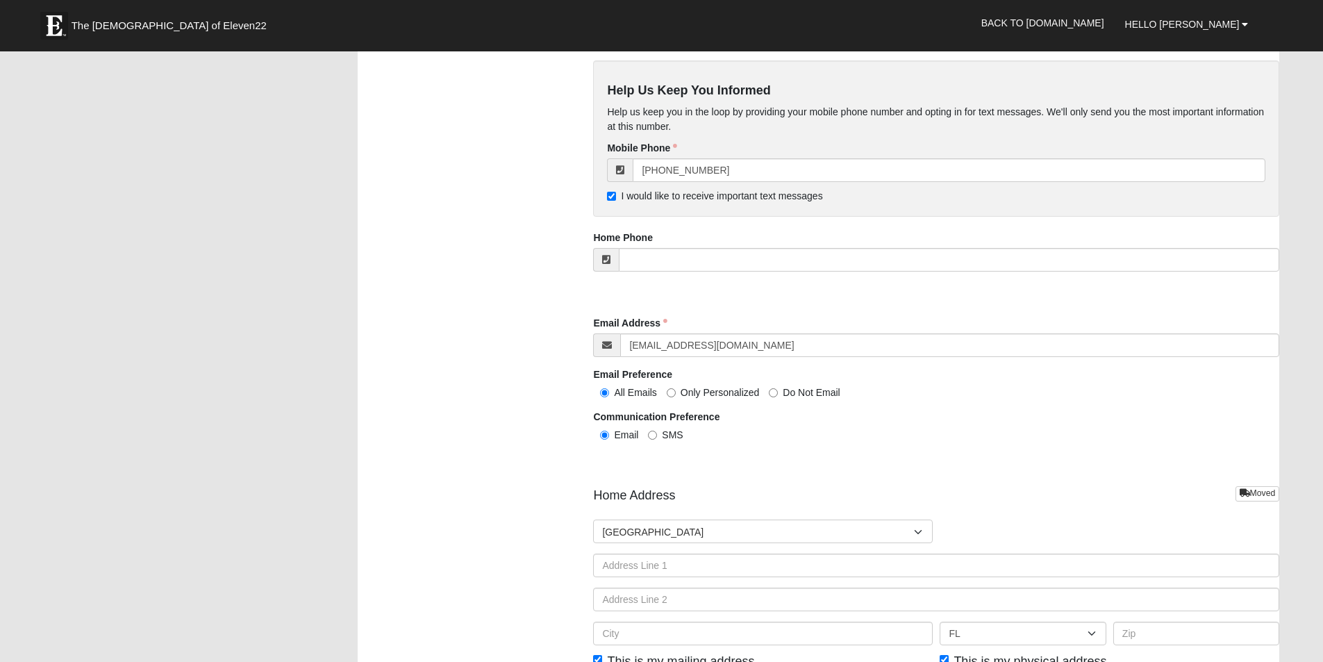
scroll to position [1320, 0]
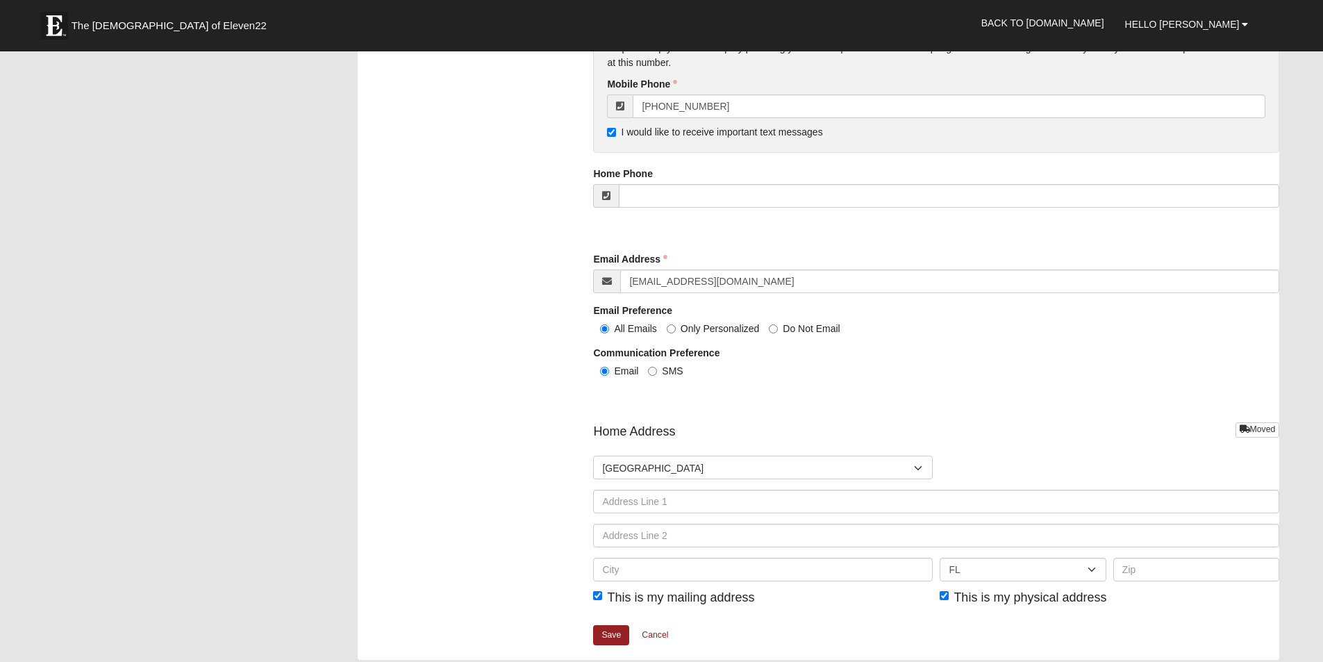
click at [698, 326] on span "Only Personalized" at bounding box center [720, 328] width 79 height 11
click at [676, 326] on input "Only Personalized" at bounding box center [671, 328] width 9 height 9
radio input "true"
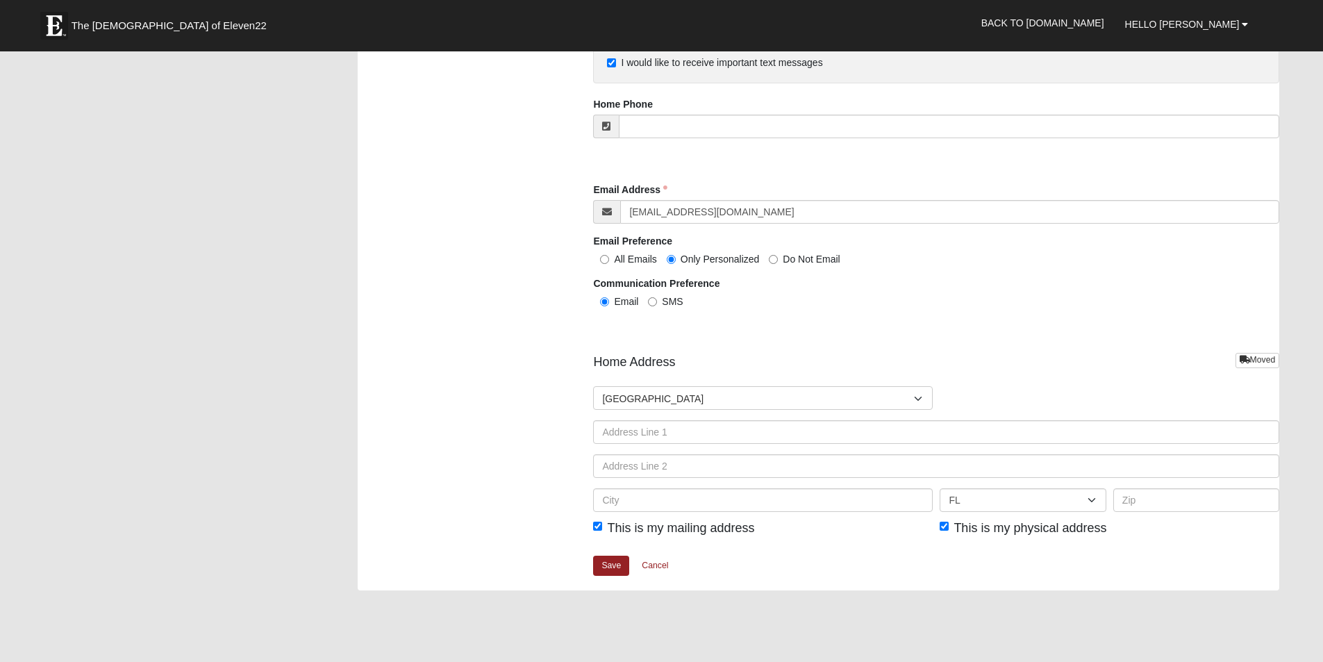
click at [663, 445] on div "Countries United States ------------------------ Afghanistan Aland Islands Alba…" at bounding box center [936, 454] width 686 height 136
click at [607, 564] on link "Save" at bounding box center [611, 566] width 36 height 20
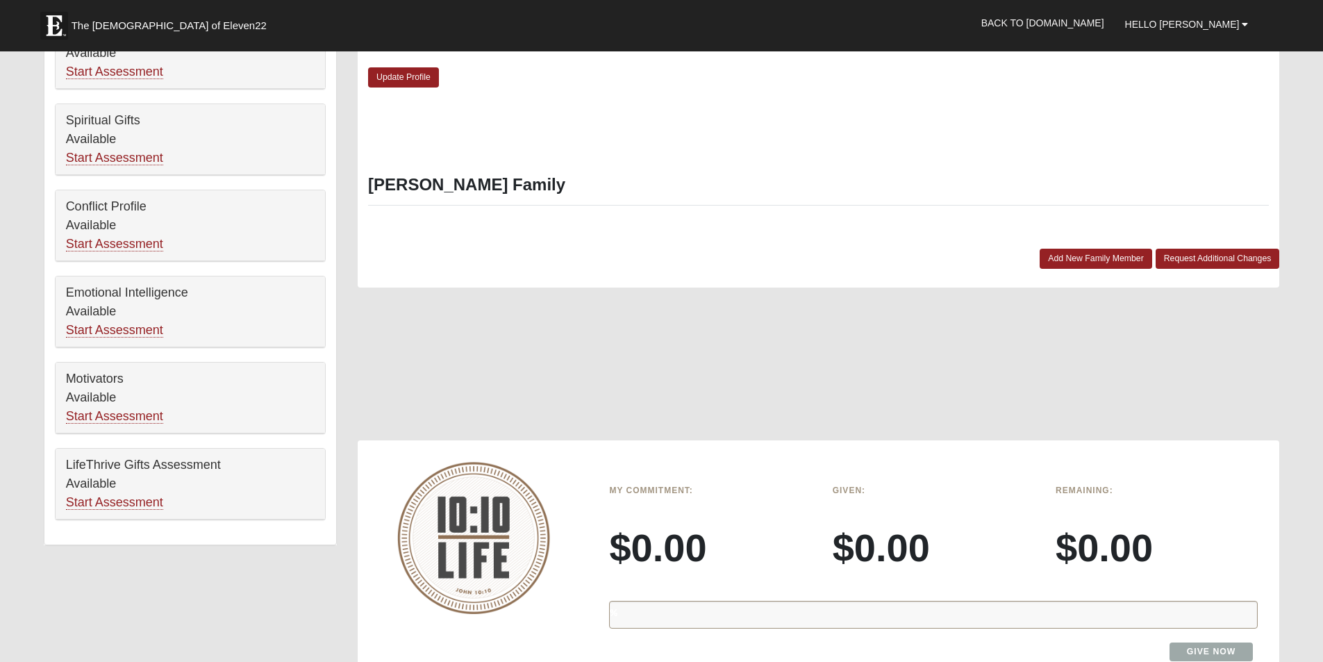
scroll to position [556, 0]
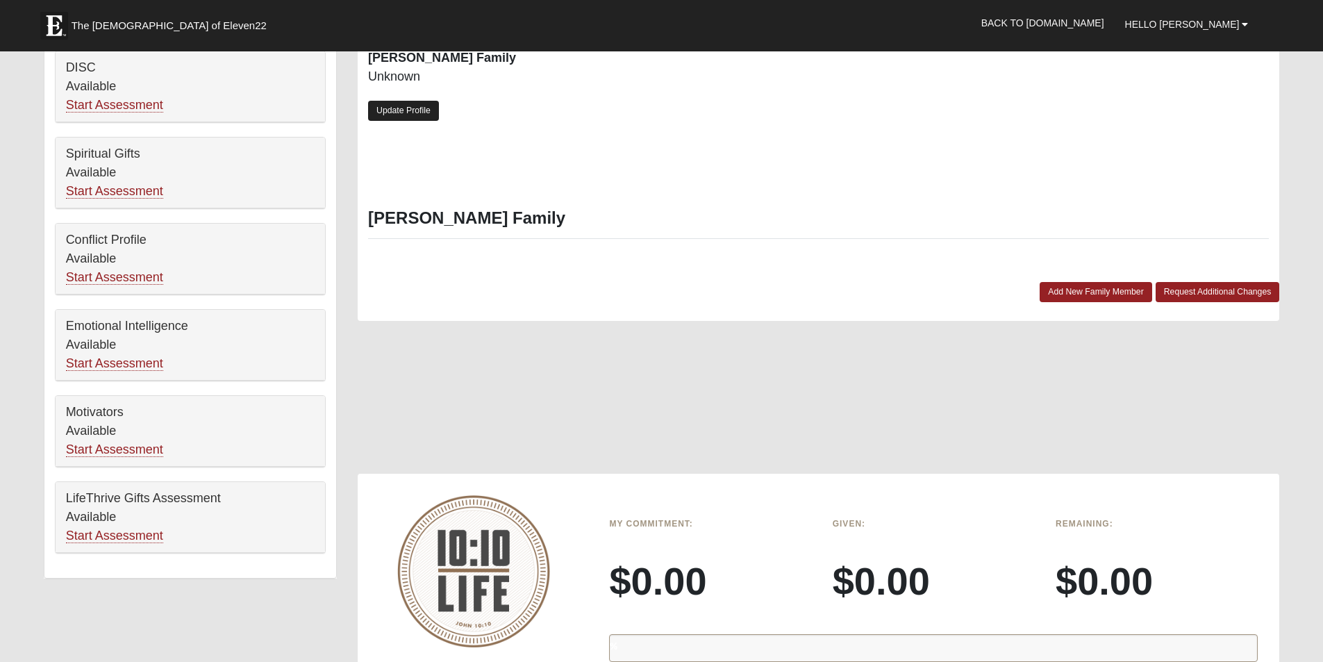
click at [392, 106] on link "Update Profile" at bounding box center [403, 111] width 71 height 20
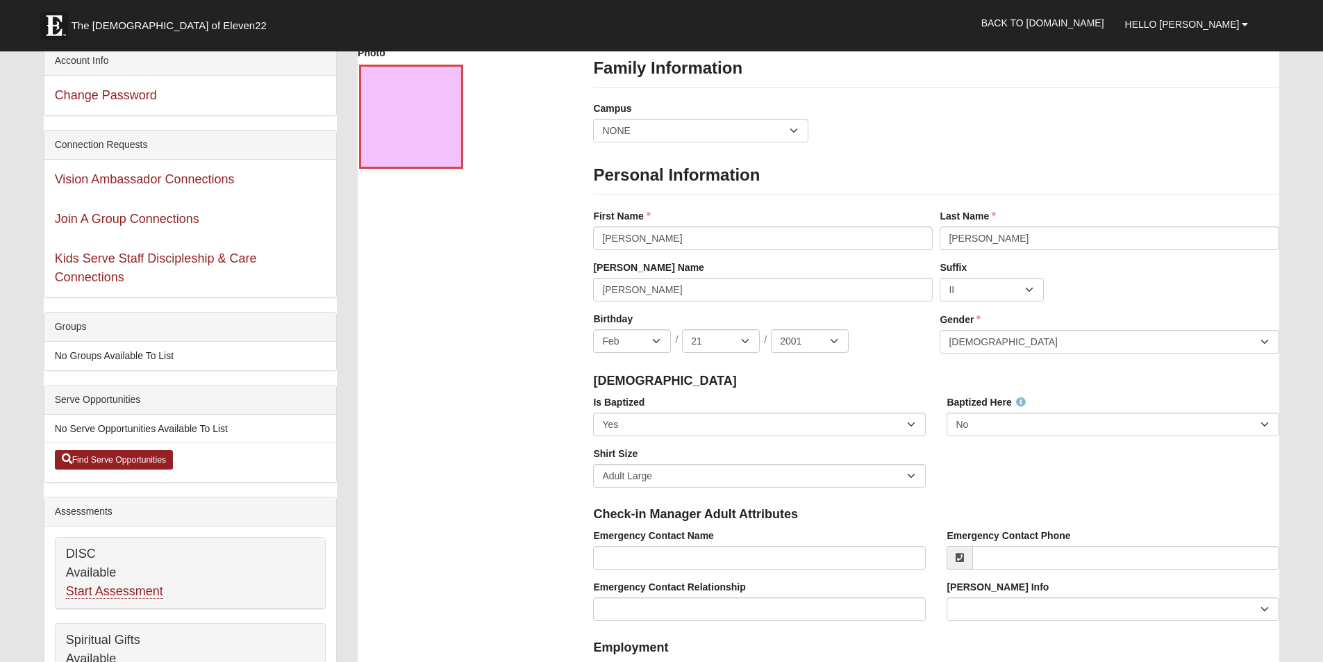
scroll to position [0, 0]
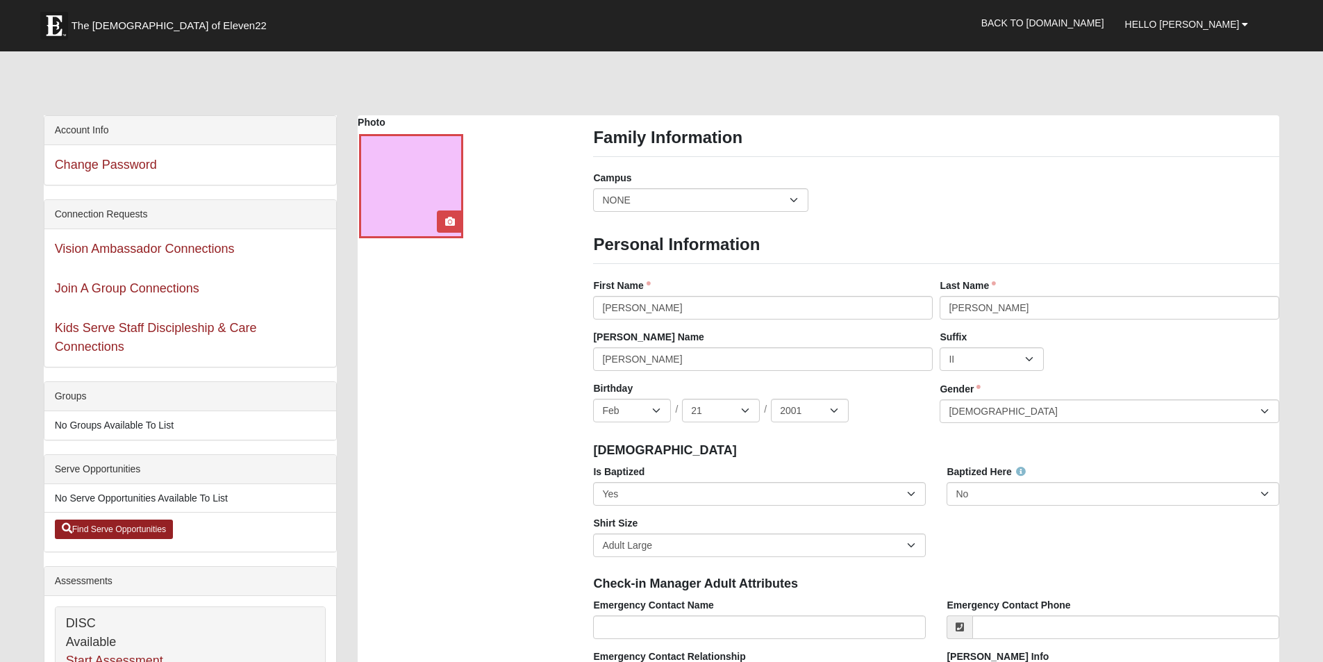
click at [424, 147] on div at bounding box center [411, 186] width 104 height 104
click at [463, 219] on div at bounding box center [450, 221] width 26 height 22
drag, startPoint x: 463, startPoint y: 222, endPoint x: 455, endPoint y: 222, distance: 8.4
click at [463, 222] on div at bounding box center [450, 221] width 26 height 22
click at [454, 222] on icon at bounding box center [450, 222] width 10 height 10
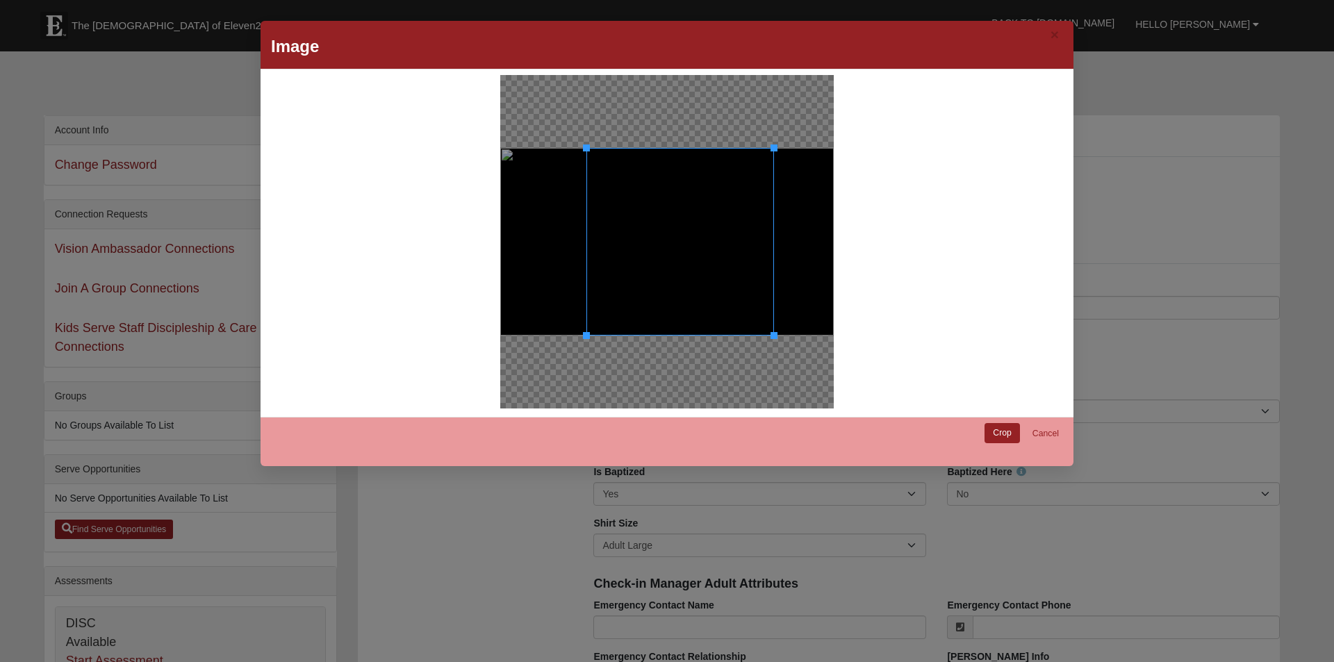
drag, startPoint x: 633, startPoint y: 244, endPoint x: 719, endPoint y: 251, distance: 86.5
click at [719, 251] on div at bounding box center [680, 242] width 188 height 188
click at [991, 432] on link "Crop" at bounding box center [1001, 433] width 35 height 20
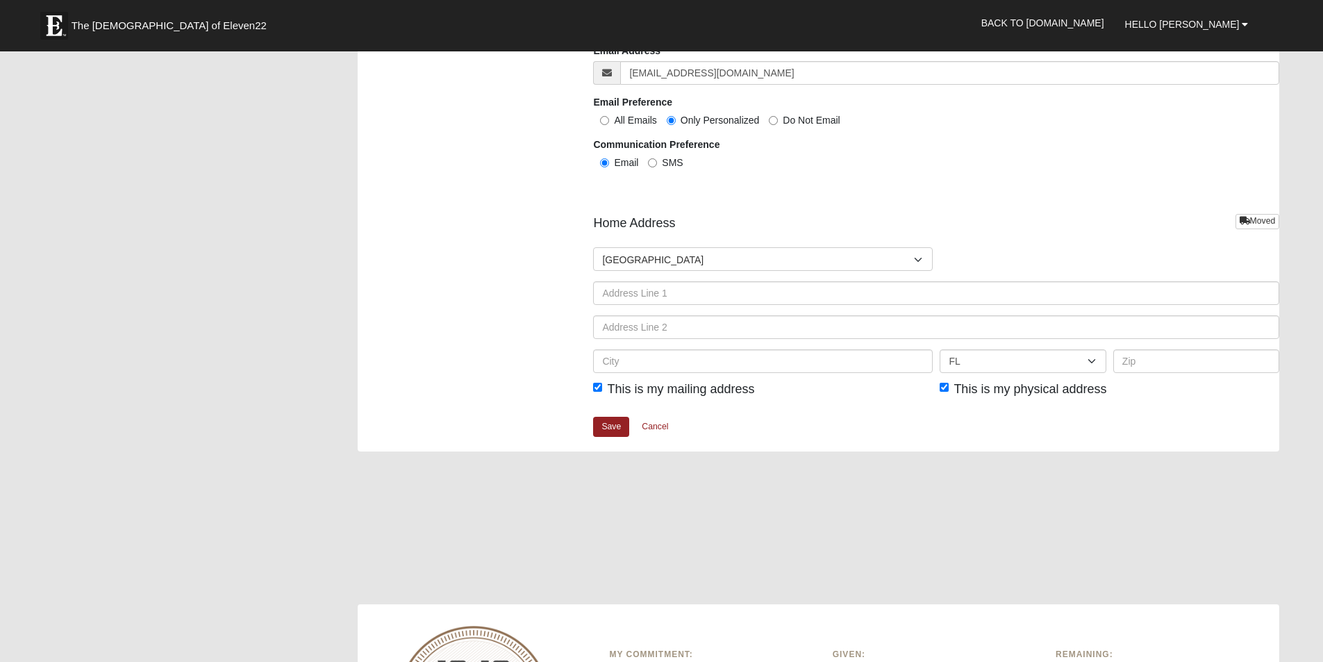
scroll to position [1598, 0]
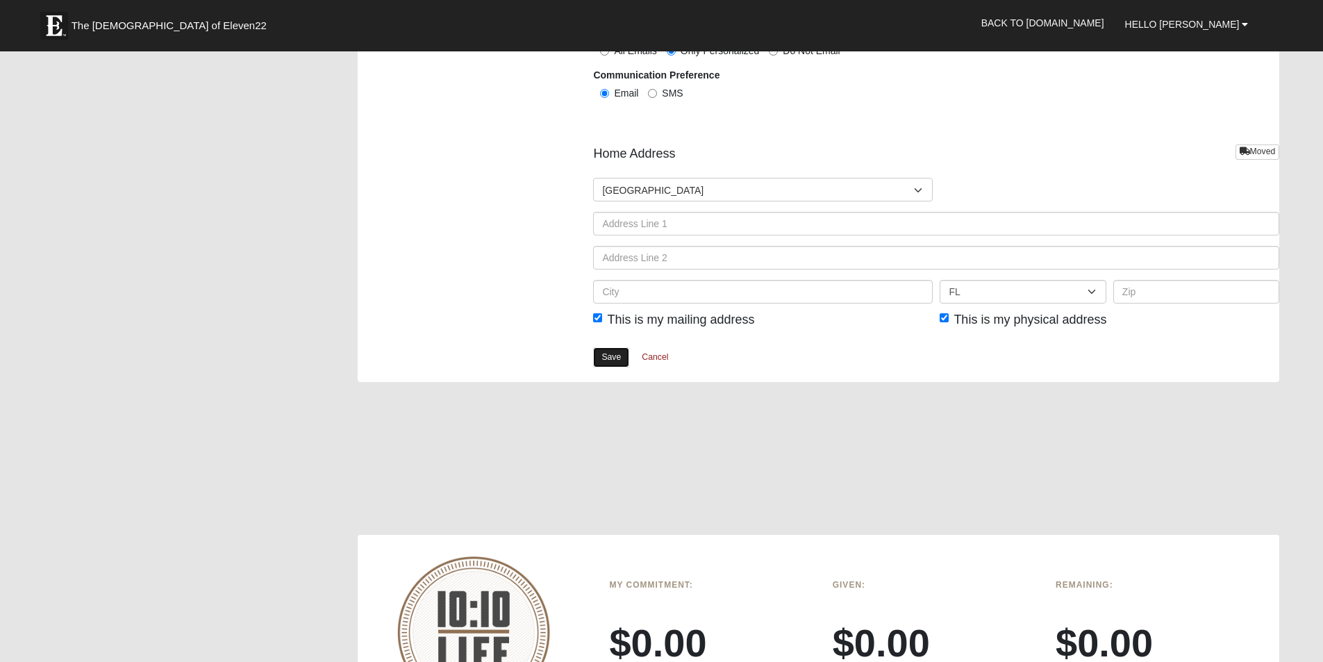
click at [614, 363] on link "Save" at bounding box center [611, 357] width 36 height 20
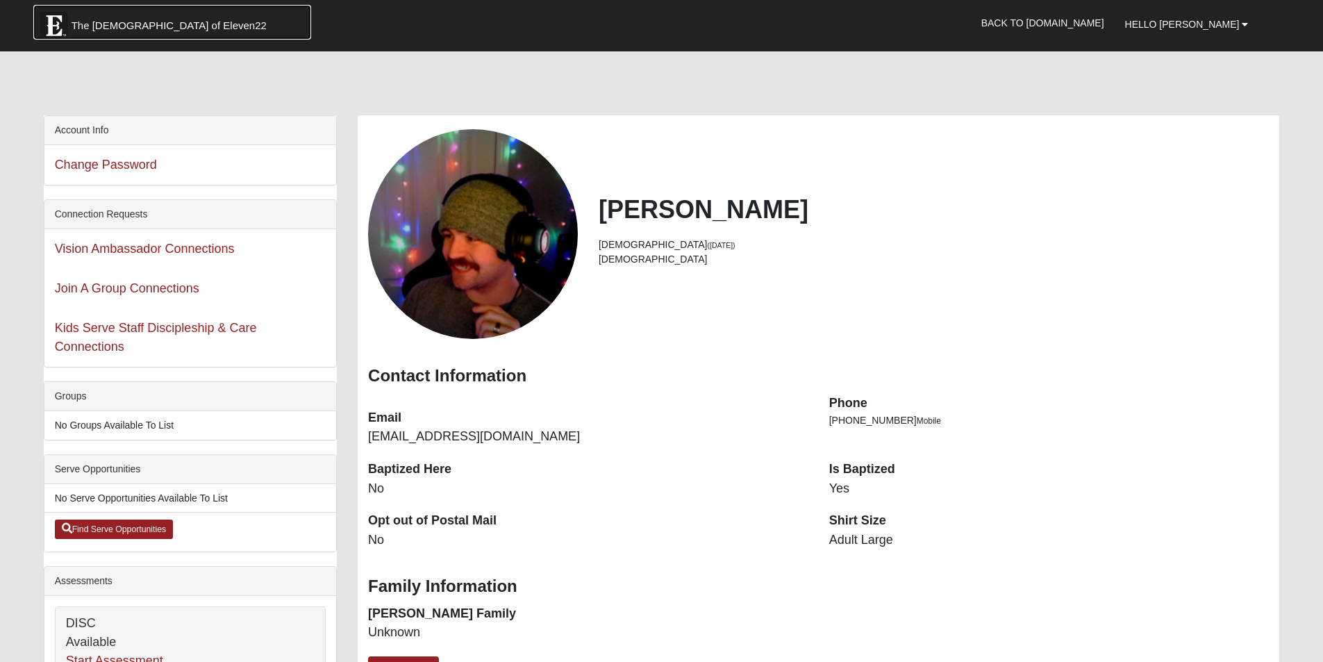
click at [78, 19] on span "The [DEMOGRAPHIC_DATA] of Eleven22" at bounding box center [169, 26] width 195 height 14
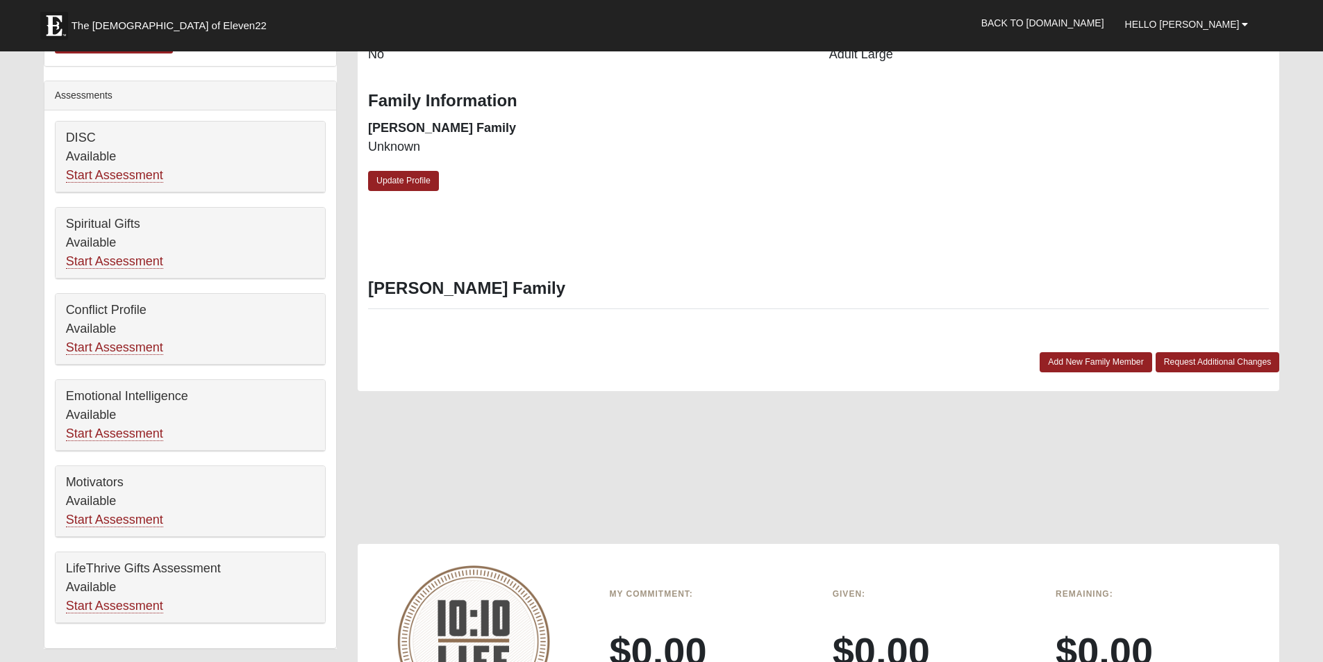
scroll to position [486, 0]
